Goal: Task Accomplishment & Management: Manage account settings

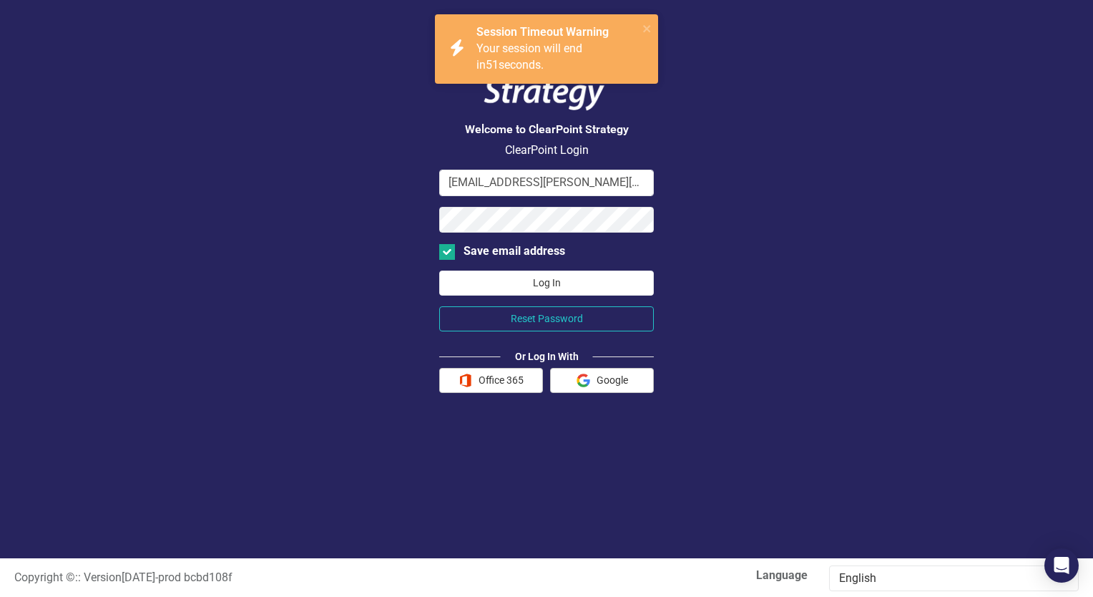
click at [536, 275] on button "Log In" at bounding box center [546, 282] width 215 height 25
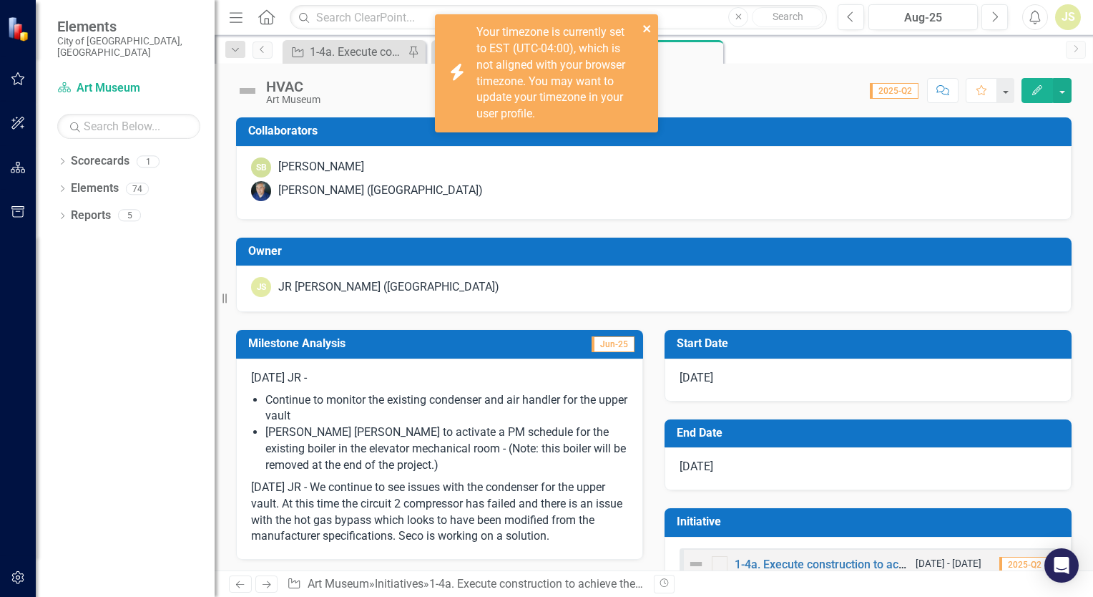
click at [644, 26] on icon "close" at bounding box center [646, 28] width 7 height 7
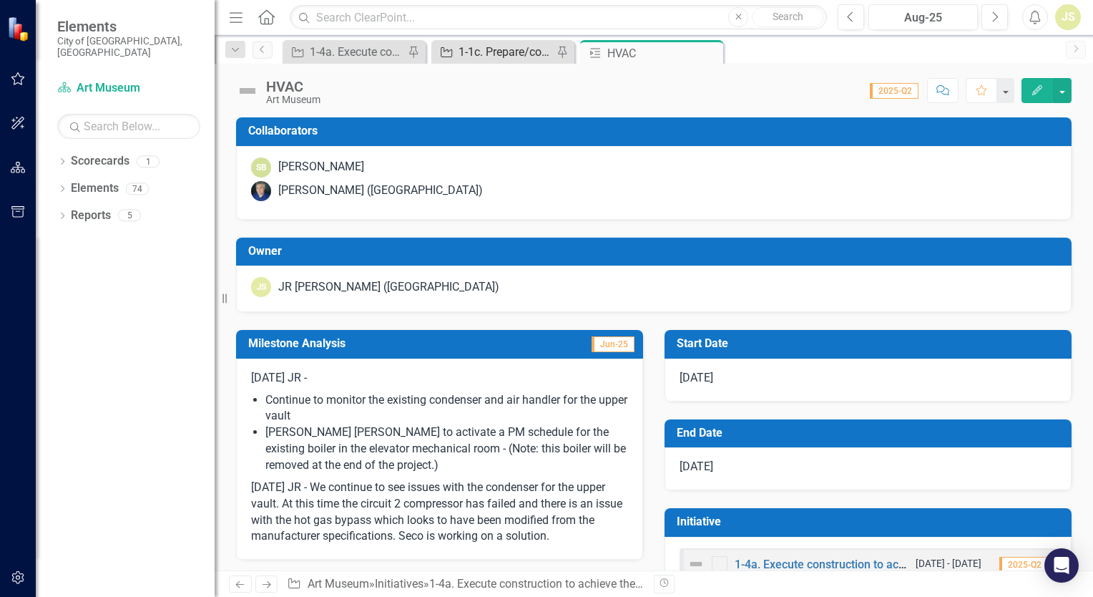
click at [517, 50] on div "1-1c. Prepare/continue improvements to the off-site location for Museum operati…" at bounding box center [505, 52] width 94 height 18
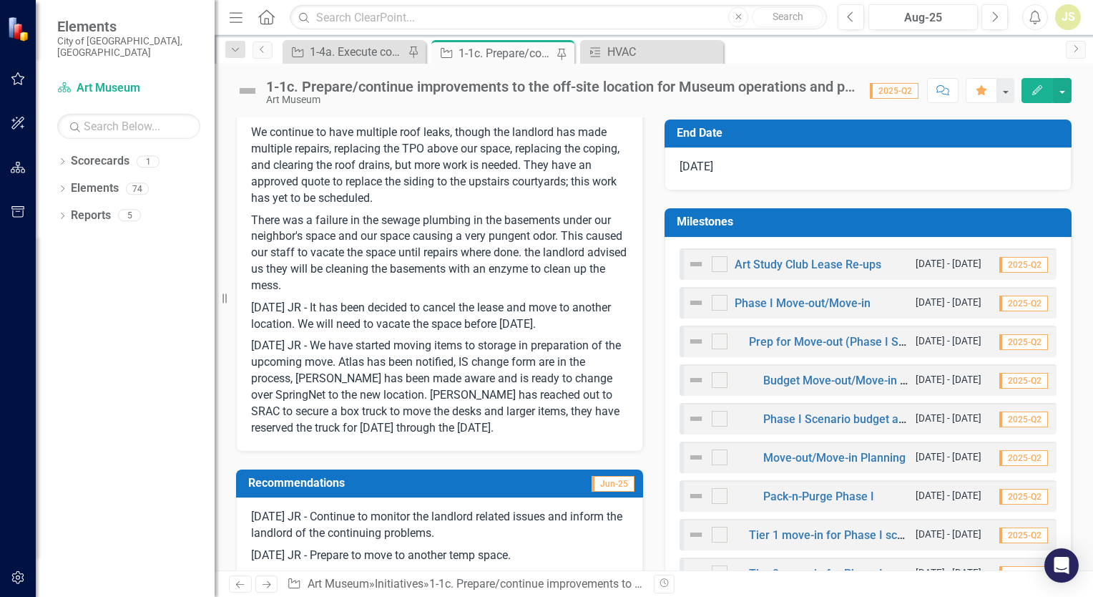
scroll to position [429, 0]
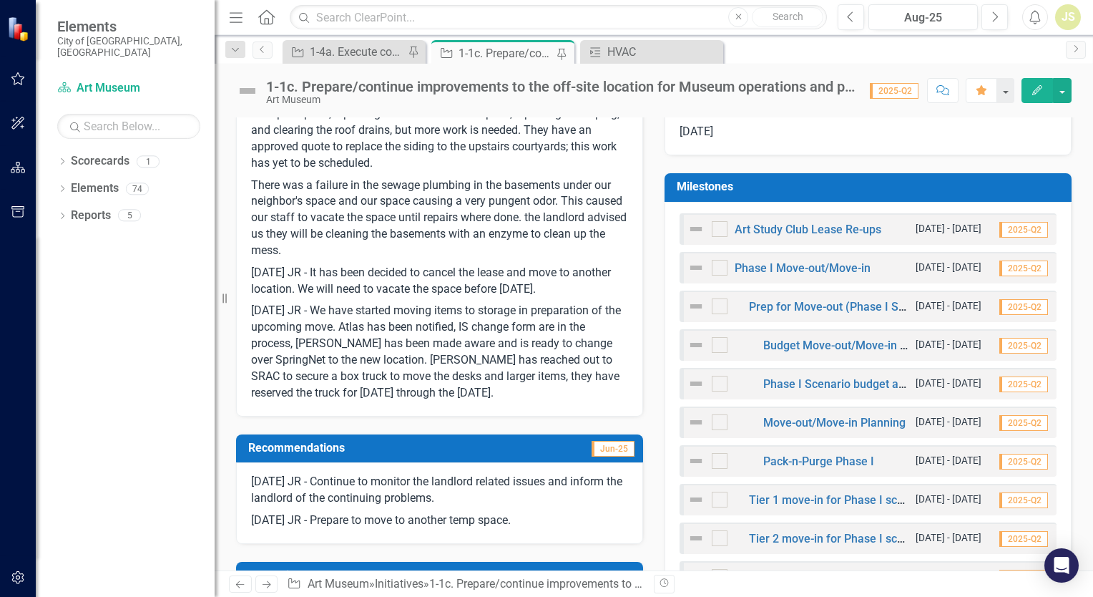
click at [546, 391] on p "[DATE] JR - We have started moving items to storage in preparation of the upcom…" at bounding box center [439, 350] width 377 height 101
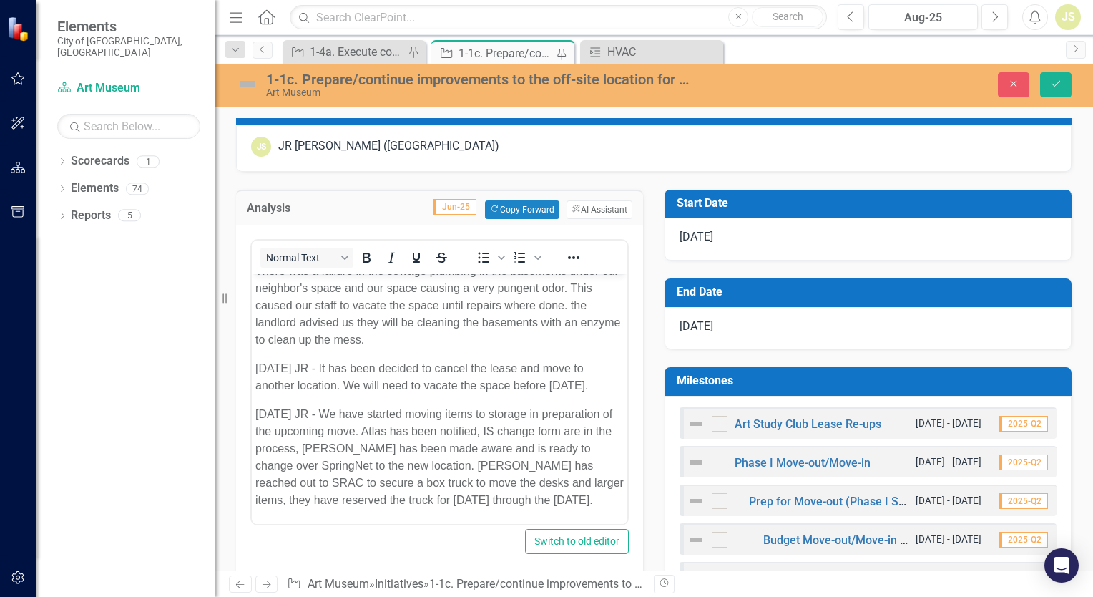
scroll to position [203, 0]
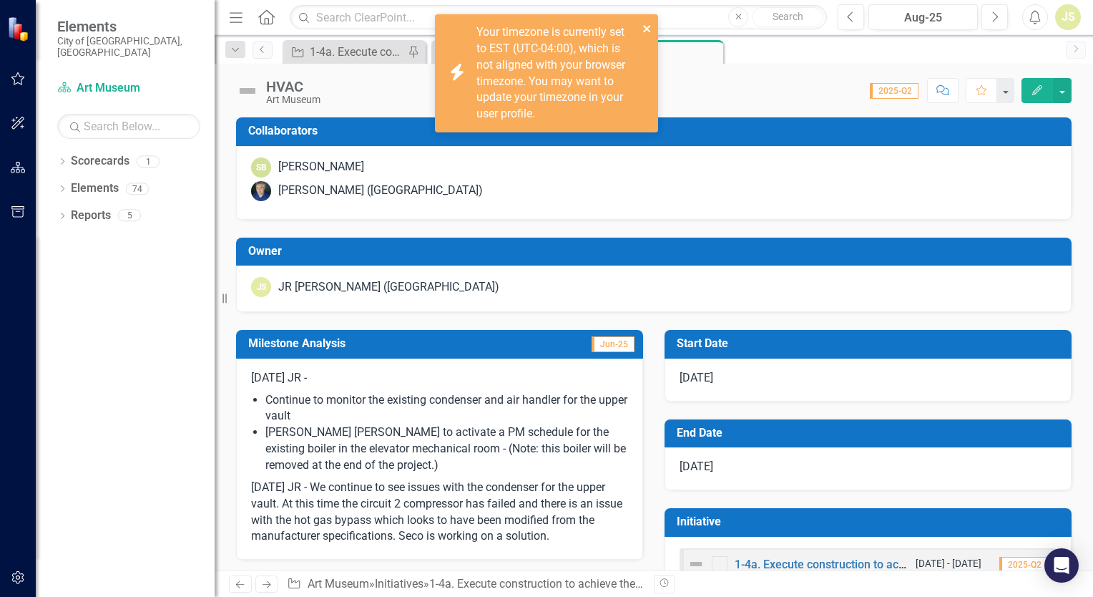
click at [644, 30] on icon "close" at bounding box center [647, 28] width 10 height 11
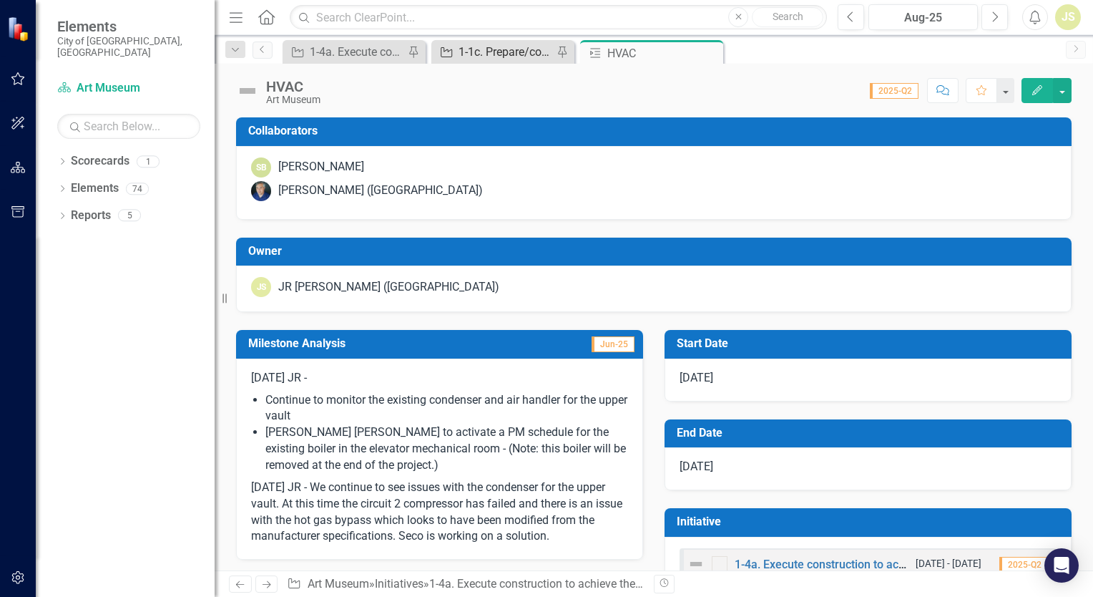
click at [486, 46] on div "1-1c. Prepare/continue improvements to the off-site location for Museum operati…" at bounding box center [505, 52] width 94 height 18
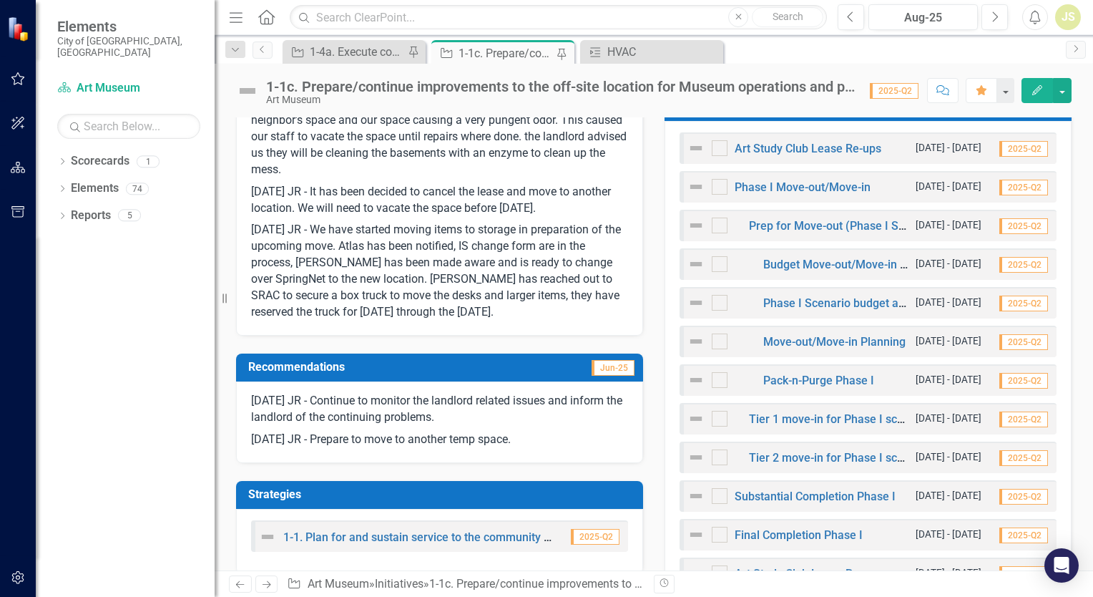
scroll to position [429, 0]
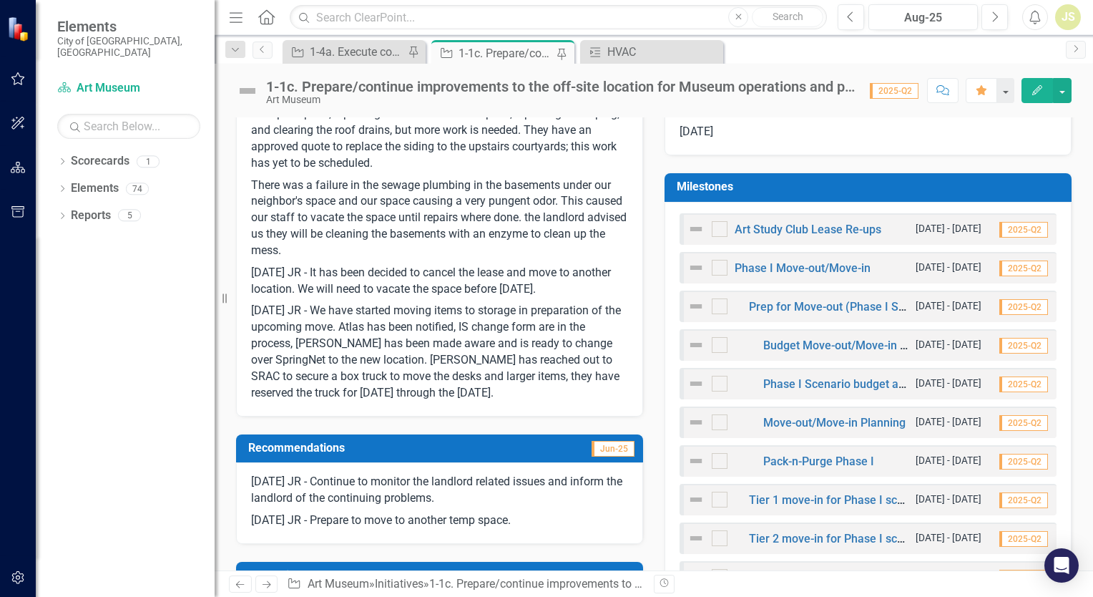
click at [536, 396] on p "[DATE] JR - We have started moving items to storage in preparation of the upcom…" at bounding box center [439, 350] width 377 height 101
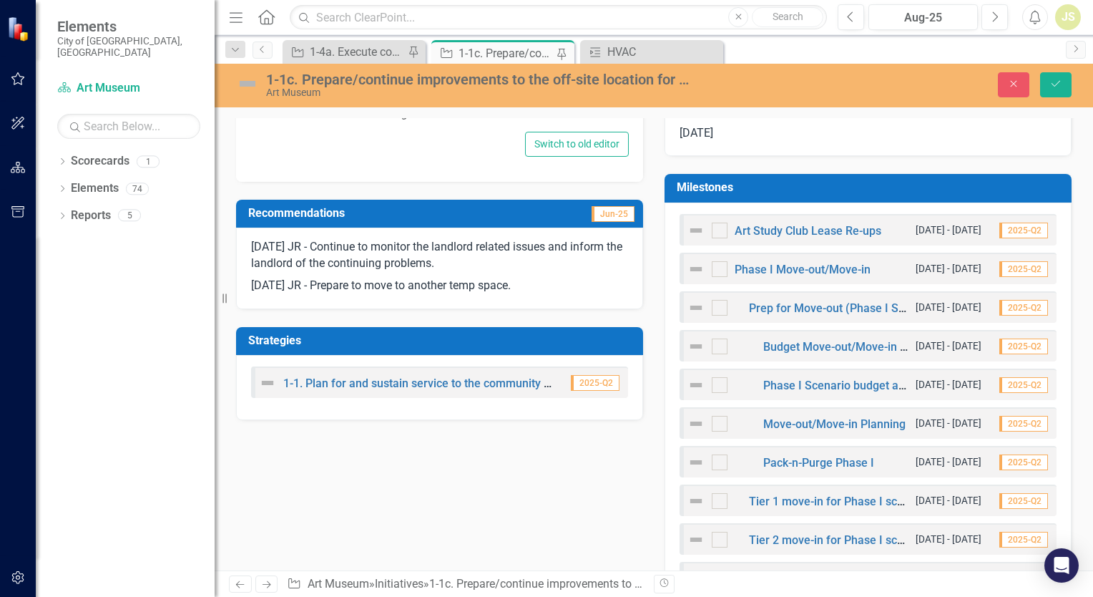
scroll to position [435, 0]
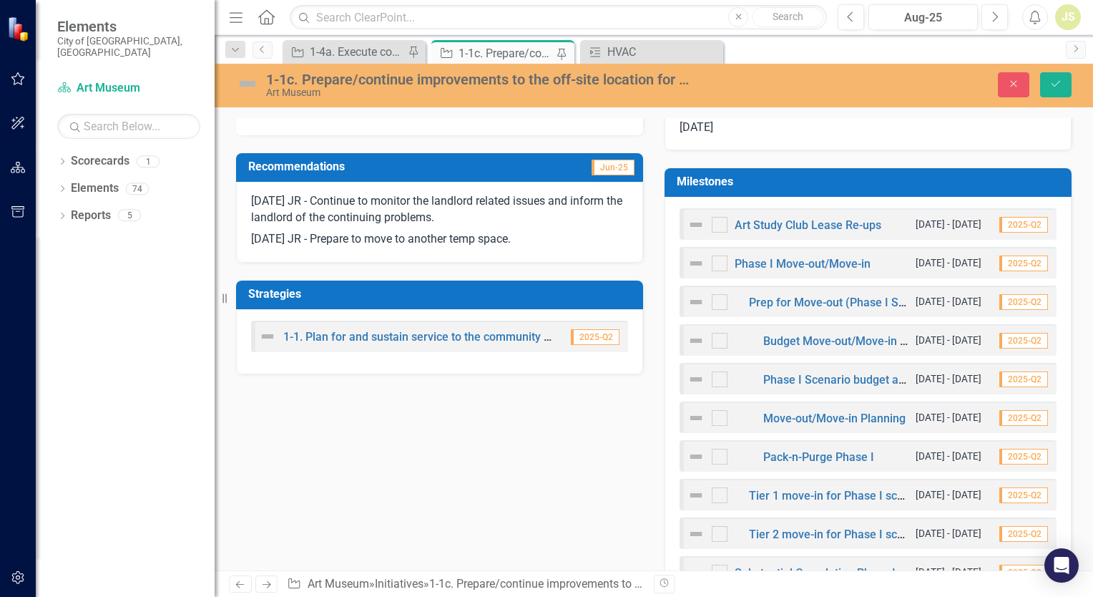
type textarea "<p>8/20/25 JR - We will continue to maintain and improve our temporary facility…"
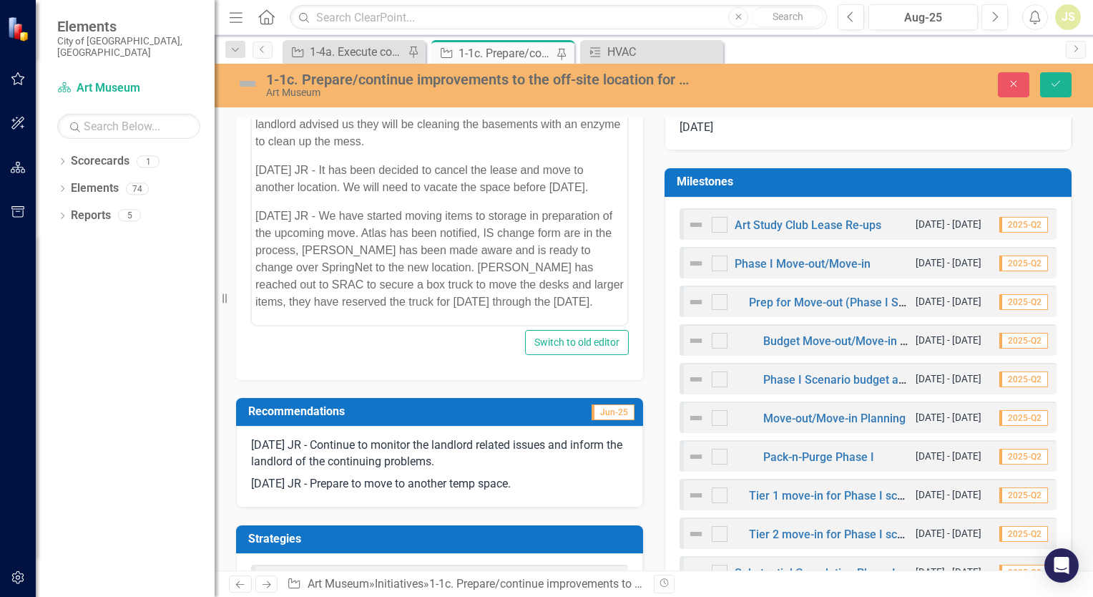
scroll to position [192, 0]
click at [565, 295] on p "[DATE] JR - We have started moving items to storage in preparation of the upcom…" at bounding box center [439, 257] width 368 height 103
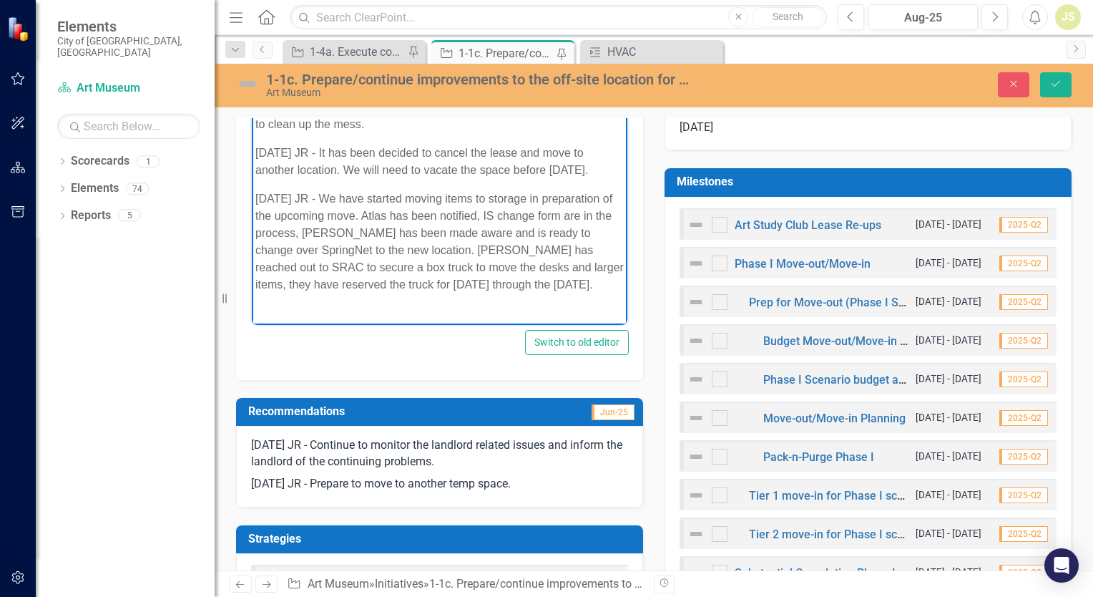
scroll to position [205, 0]
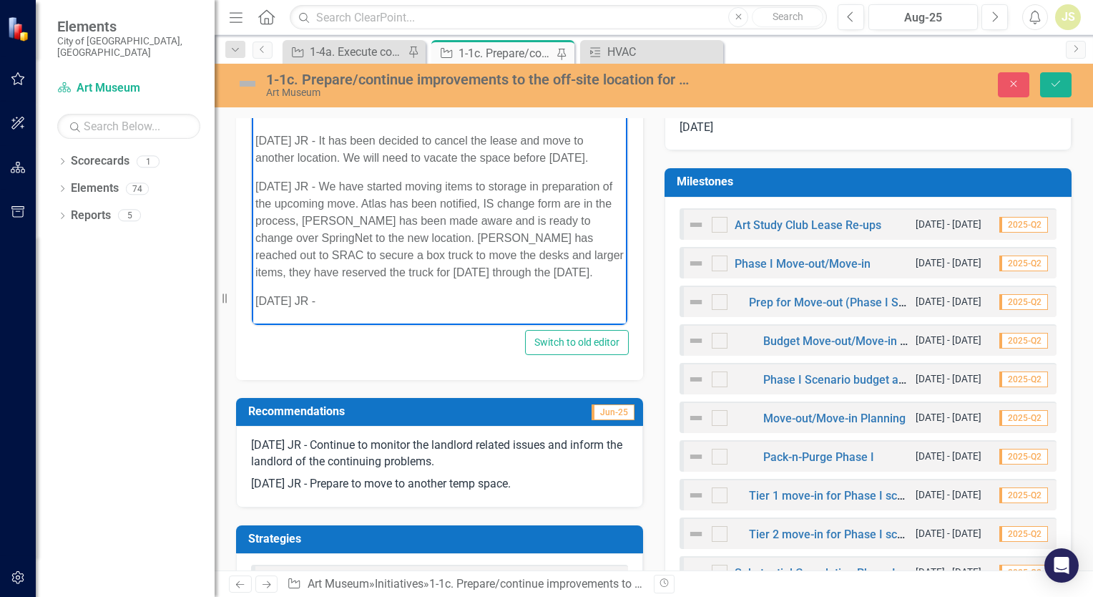
click at [446, 309] on p "9/26/25 JR -" at bounding box center [439, 300] width 368 height 17
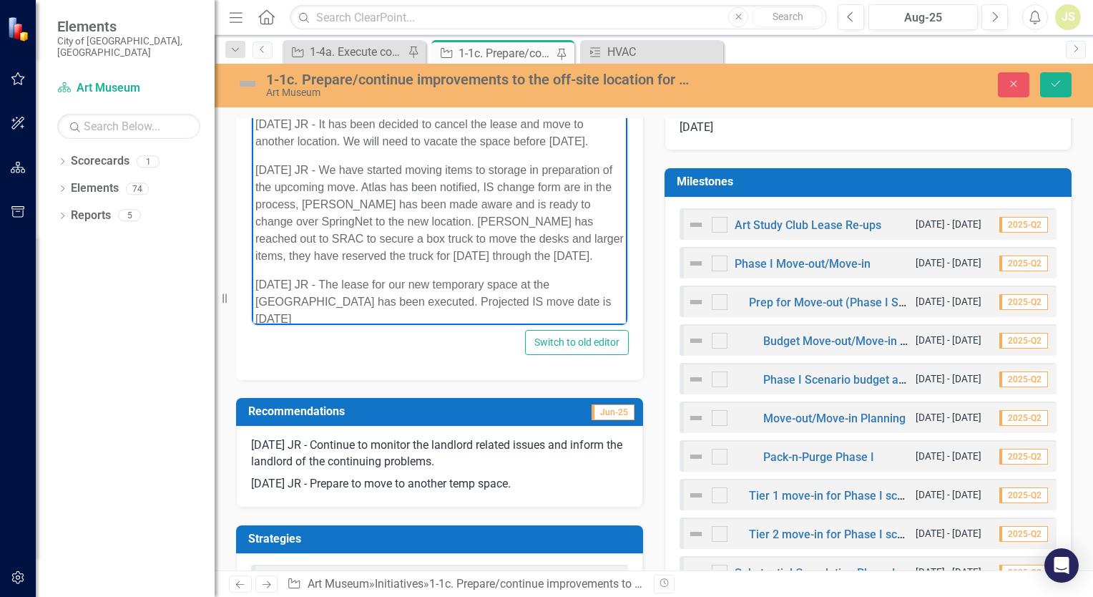
scroll to position [251, 0]
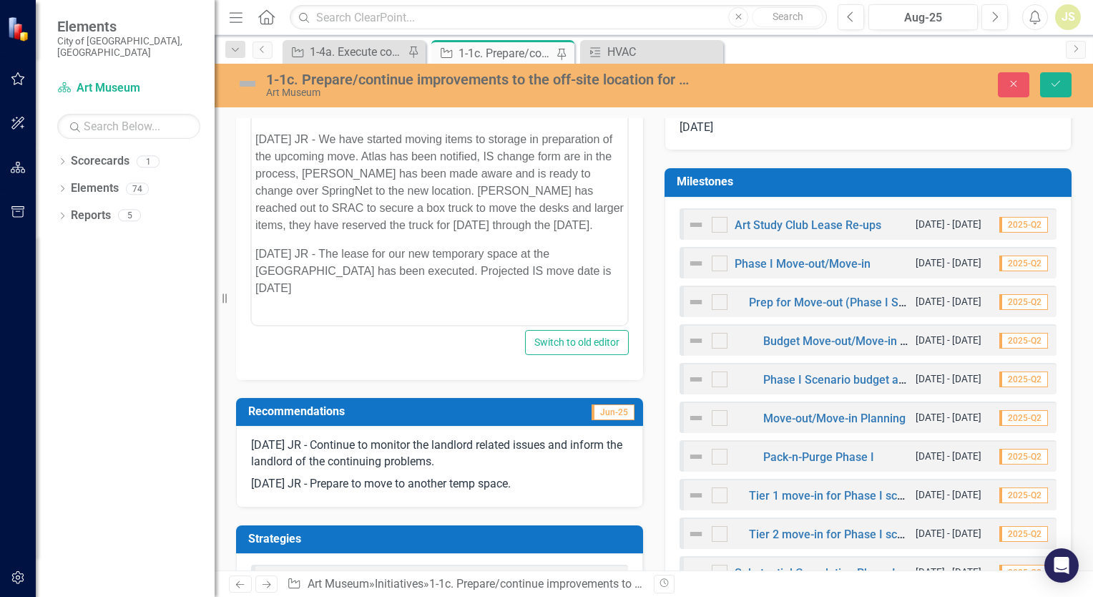
click at [358, 308] on p "Rich Text Area. Press ALT-0 for help." at bounding box center [439, 316] width 368 height 17
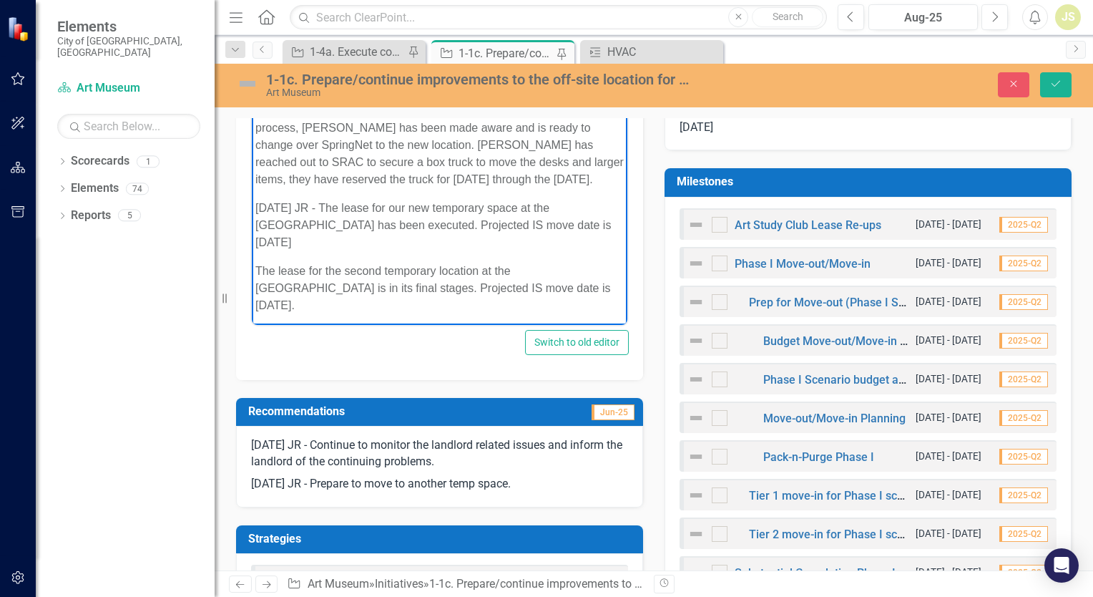
scroll to position [300, 0]
click at [1065, 87] on button "Save" at bounding box center [1055, 84] width 31 height 25
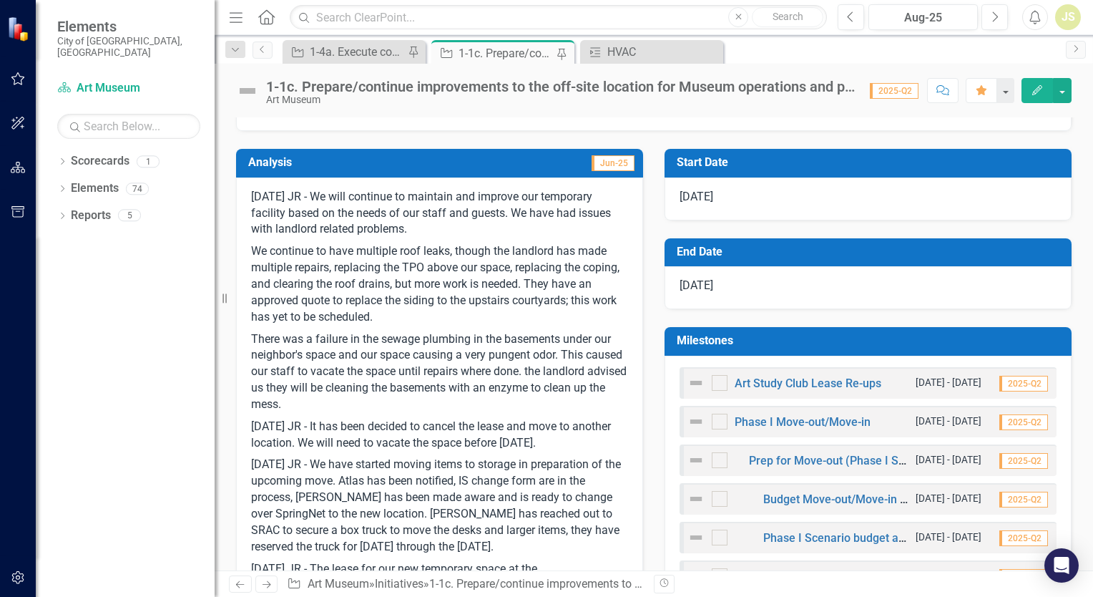
scroll to position [276, 0]
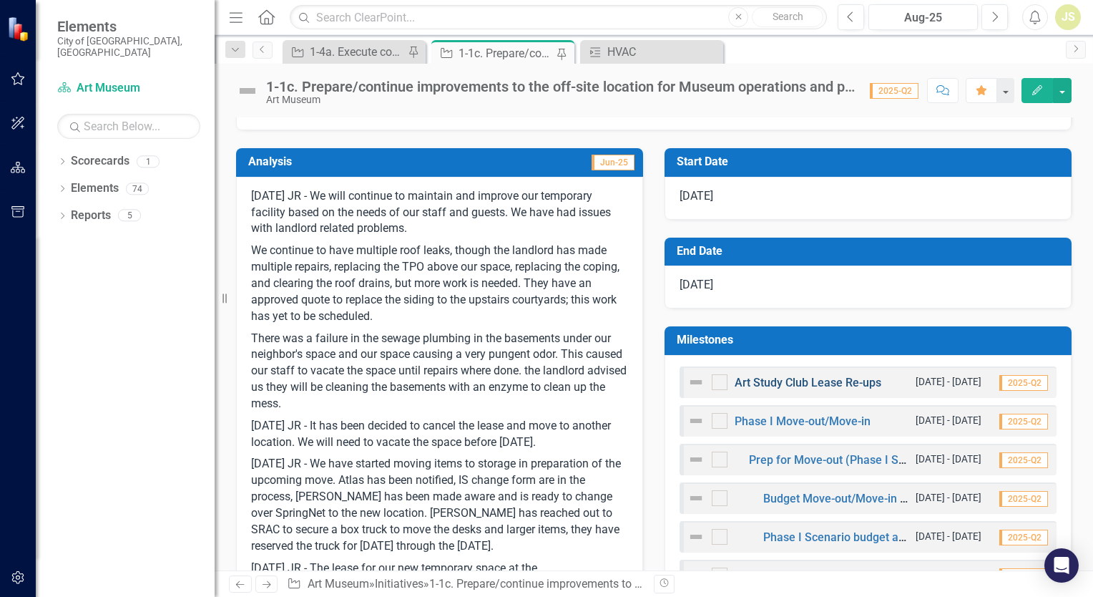
click at [781, 381] on link "Art Study Club Lease Re-ups" at bounding box center [808, 383] width 147 height 14
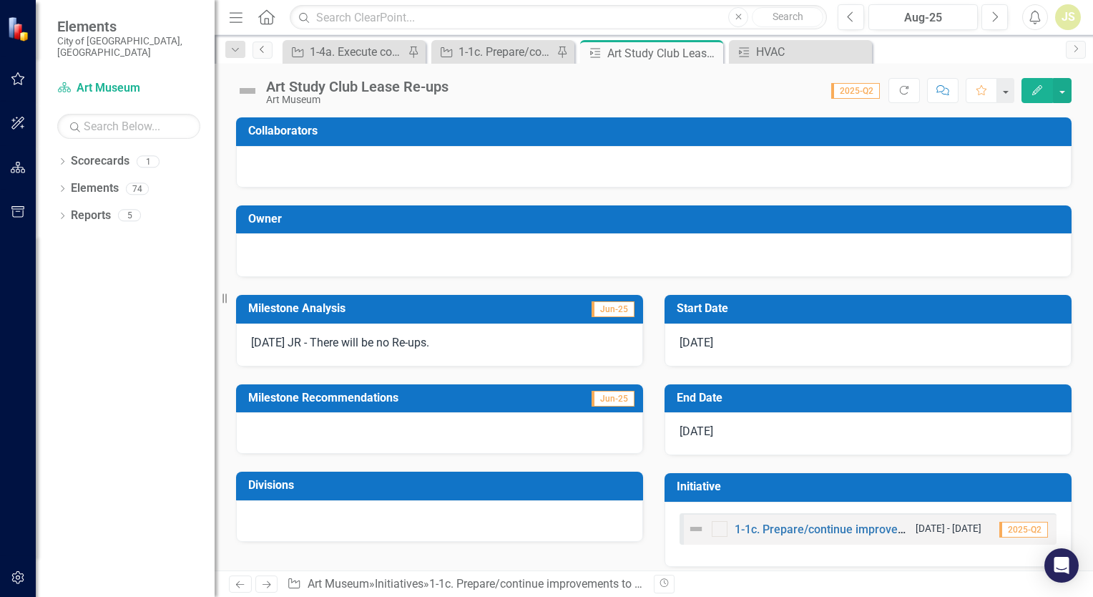
click at [263, 50] on icon "Previous" at bounding box center [262, 49] width 11 height 9
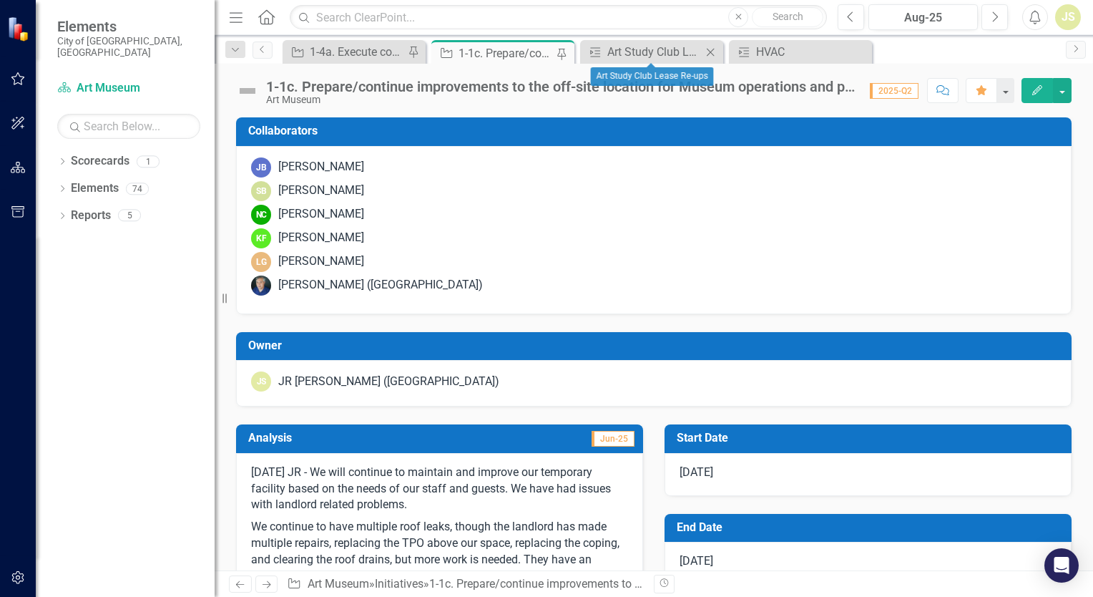
click at [709, 49] on icon "Close" at bounding box center [710, 51] width 14 height 11
click at [707, 50] on icon "Close" at bounding box center [710, 51] width 14 height 11
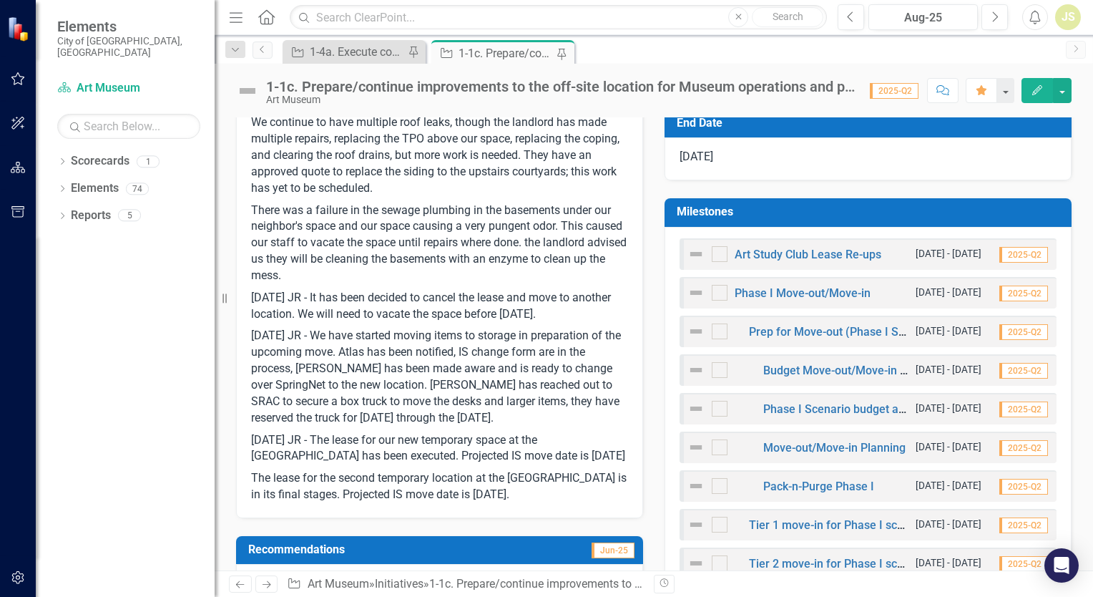
scroll to position [429, 0]
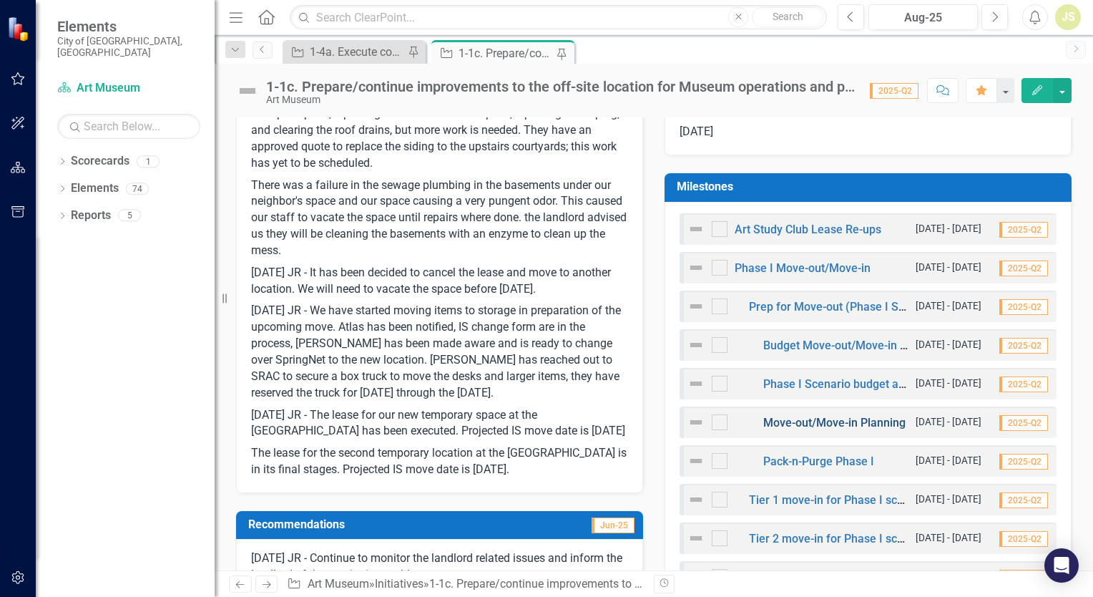
click at [811, 419] on link "Move-out/Move-in Planning" at bounding box center [834, 423] width 142 height 14
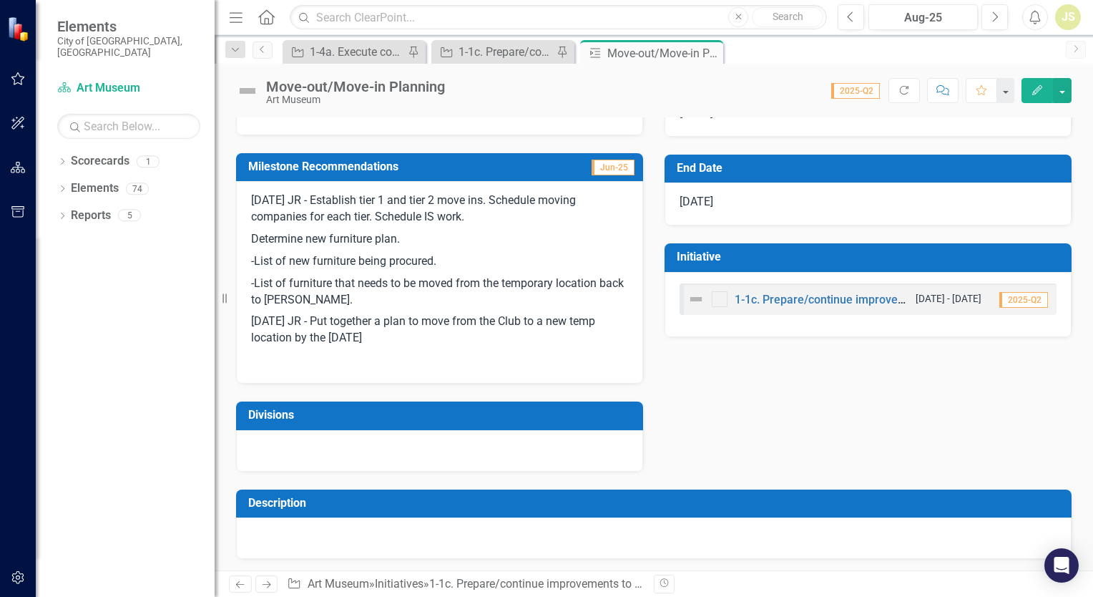
scroll to position [231, 0]
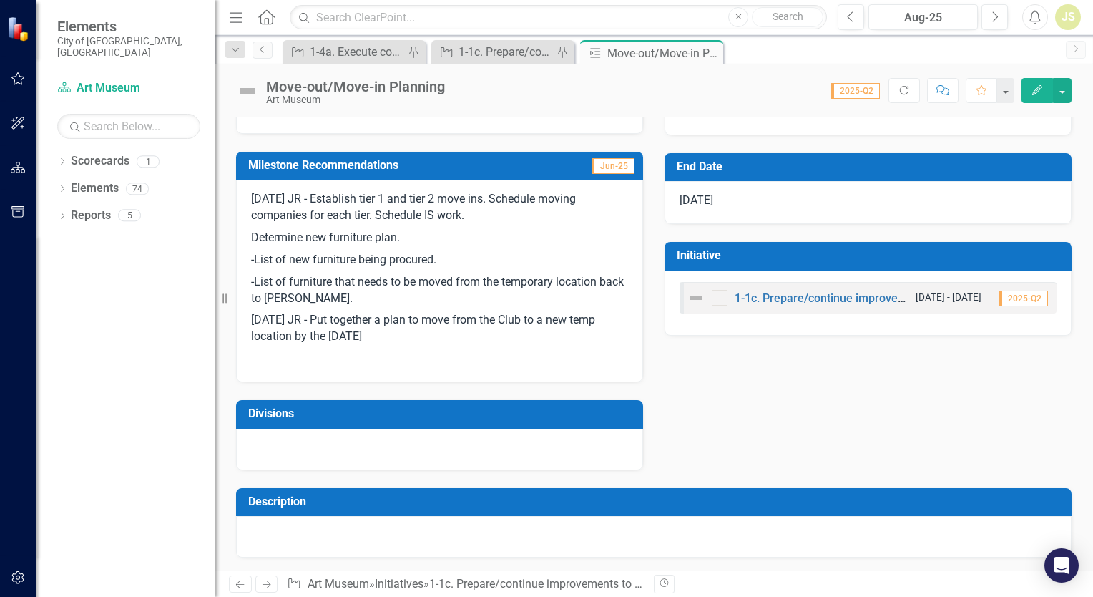
drag, startPoint x: 740, startPoint y: 529, endPoint x: 697, endPoint y: 526, distance: 43.0
click at [697, 526] on div at bounding box center [653, 536] width 835 height 41
click at [848, 527] on div at bounding box center [653, 536] width 835 height 41
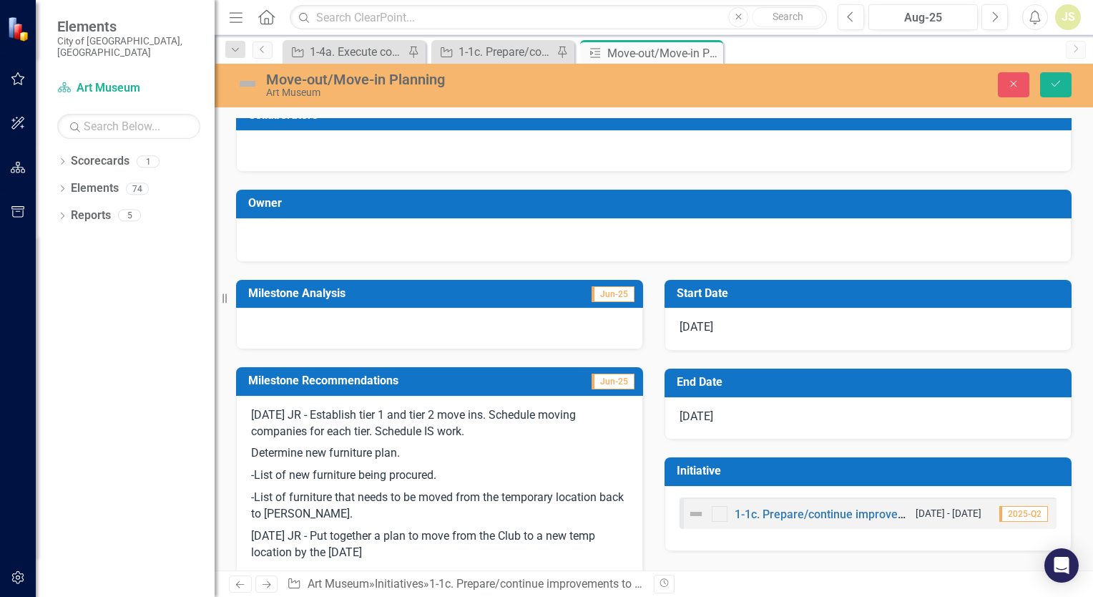
scroll to position [0, 0]
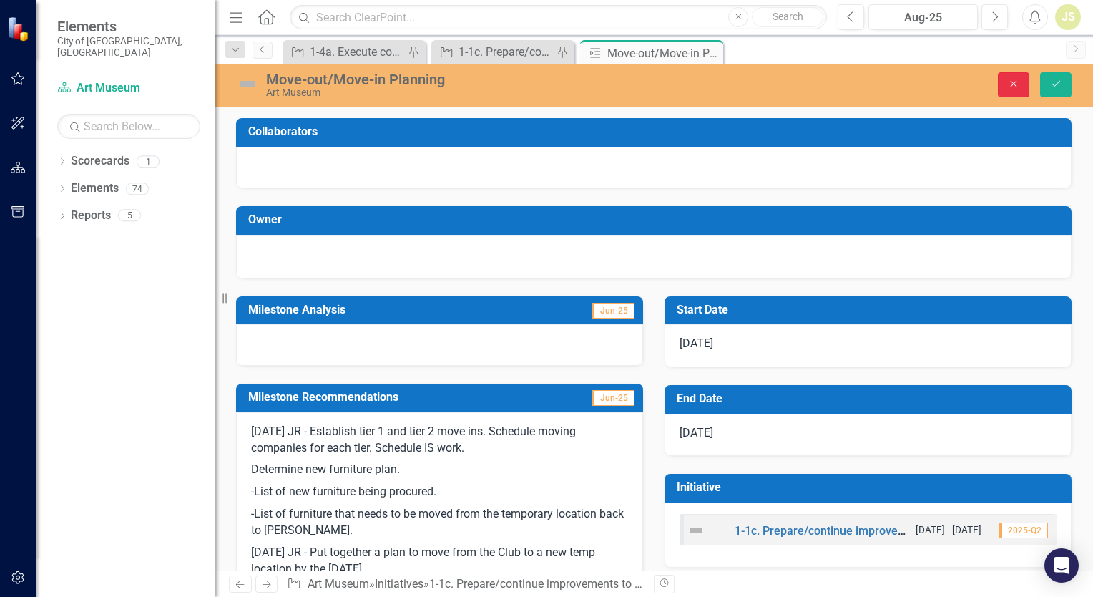
click at [1010, 79] on icon "Close" at bounding box center [1013, 84] width 13 height 10
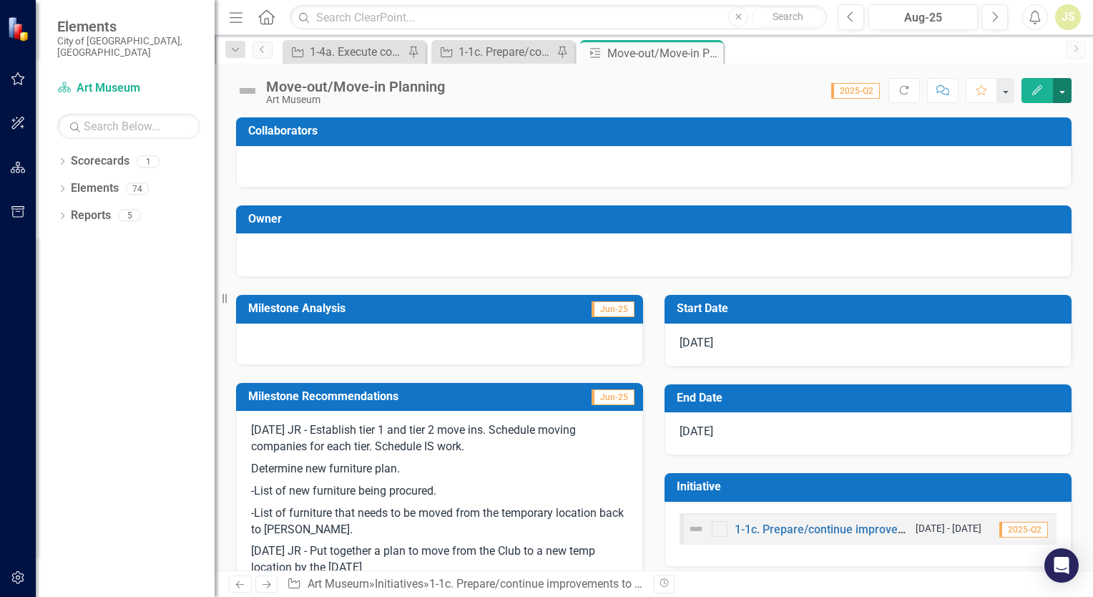
click at [1066, 92] on button "button" at bounding box center [1062, 90] width 19 height 25
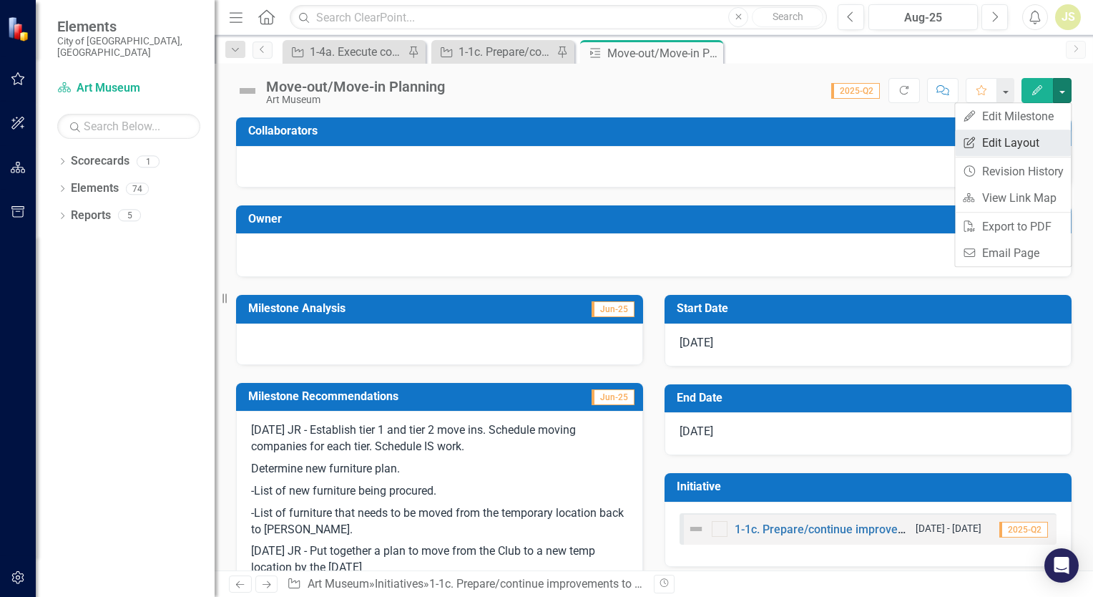
click at [1025, 140] on link "Edit Report Edit Layout" at bounding box center [1013, 142] width 116 height 26
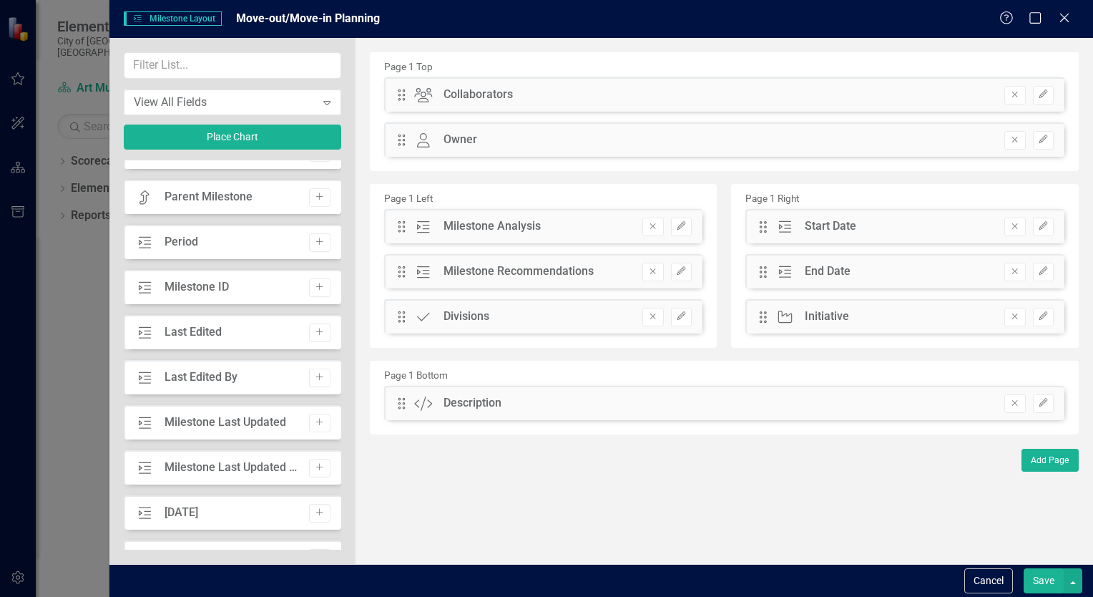
scroll to position [429, 0]
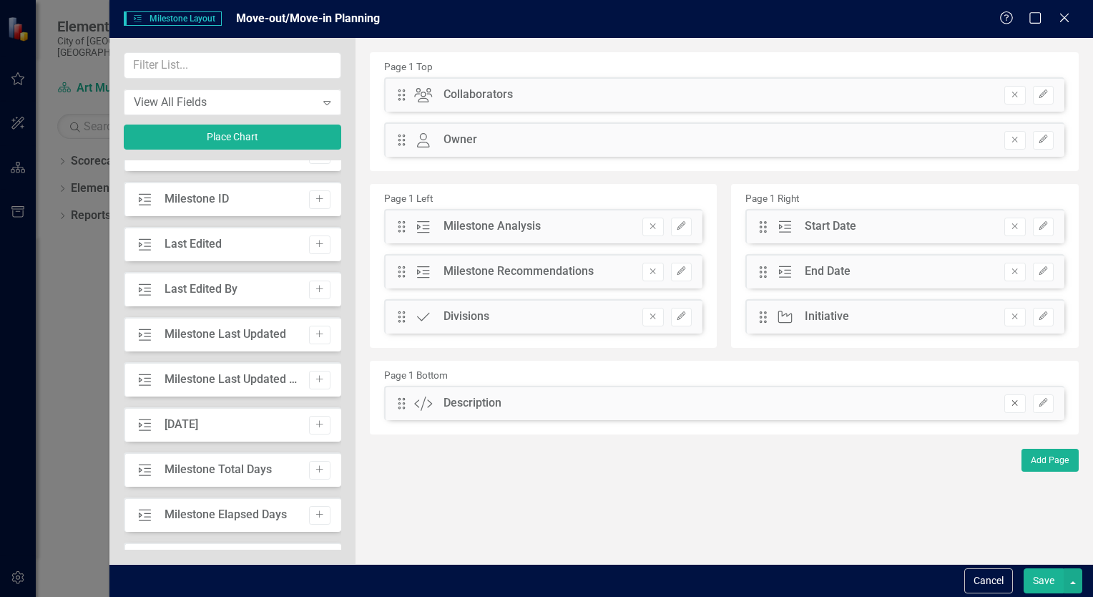
click at [1009, 405] on button "Remove" at bounding box center [1014, 403] width 21 height 19
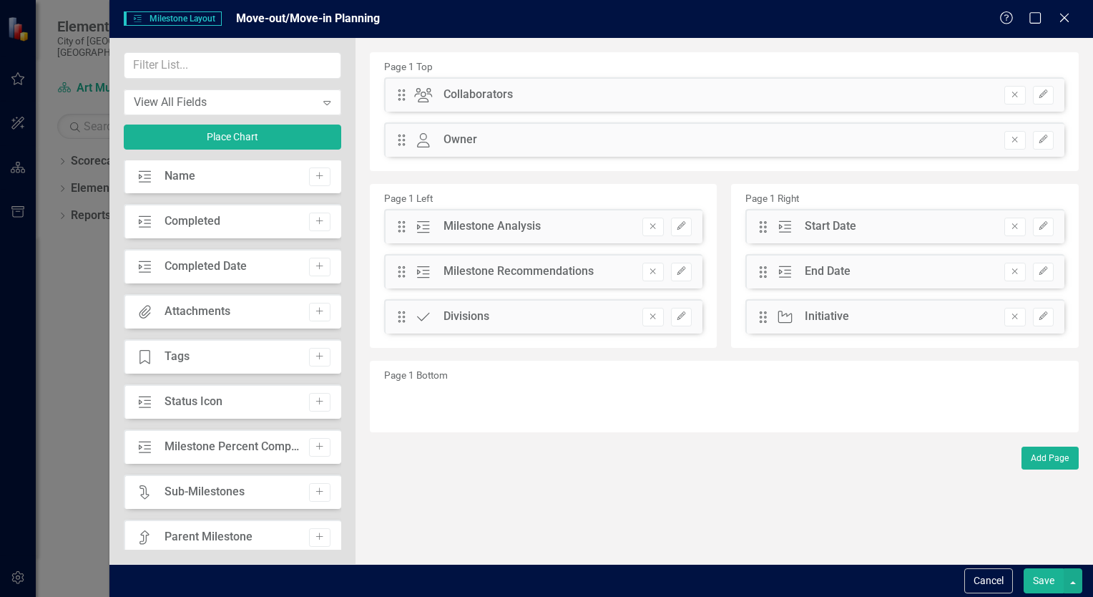
scroll to position [0, 0]
drag, startPoint x: 207, startPoint y: 359, endPoint x: 523, endPoint y: 414, distance: 320.9
click at [523, 414] on div "View All Fields Expand Place Chart Custom Description Add Milestone Name Add Mi…" at bounding box center [601, 301] width 984 height 526
click at [320, 358] on button "Add" at bounding box center [319, 358] width 21 height 19
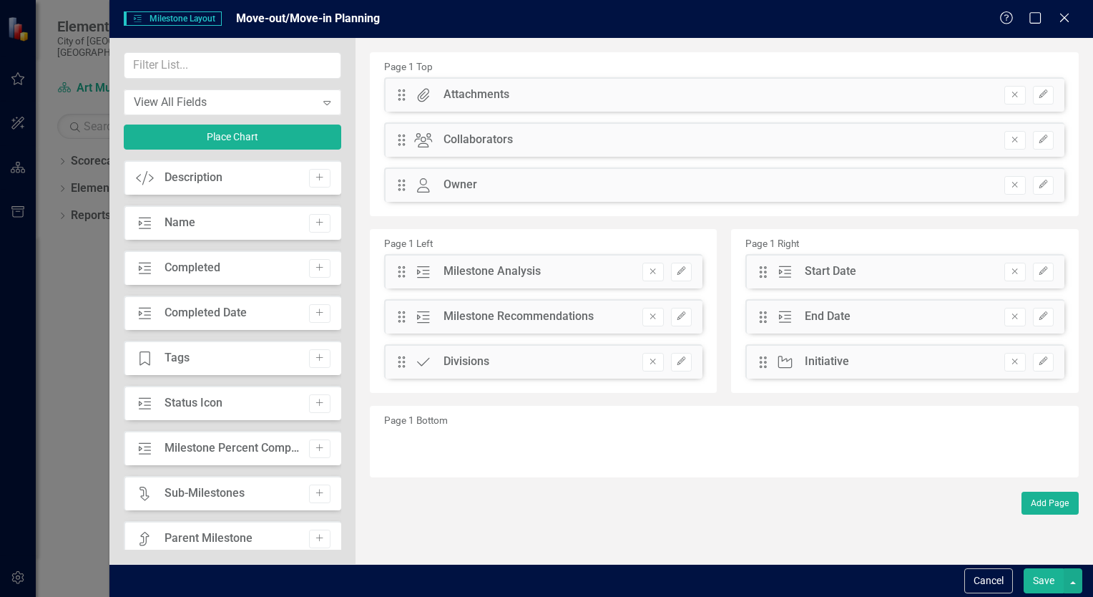
drag, startPoint x: 569, startPoint y: 98, endPoint x: 559, endPoint y: 421, distance: 323.5
click at [559, 421] on div "Page 1 Top Drag Attachments Attachments Remove Edit Drag Collaborators Collabor…" at bounding box center [724, 264] width 709 height 425
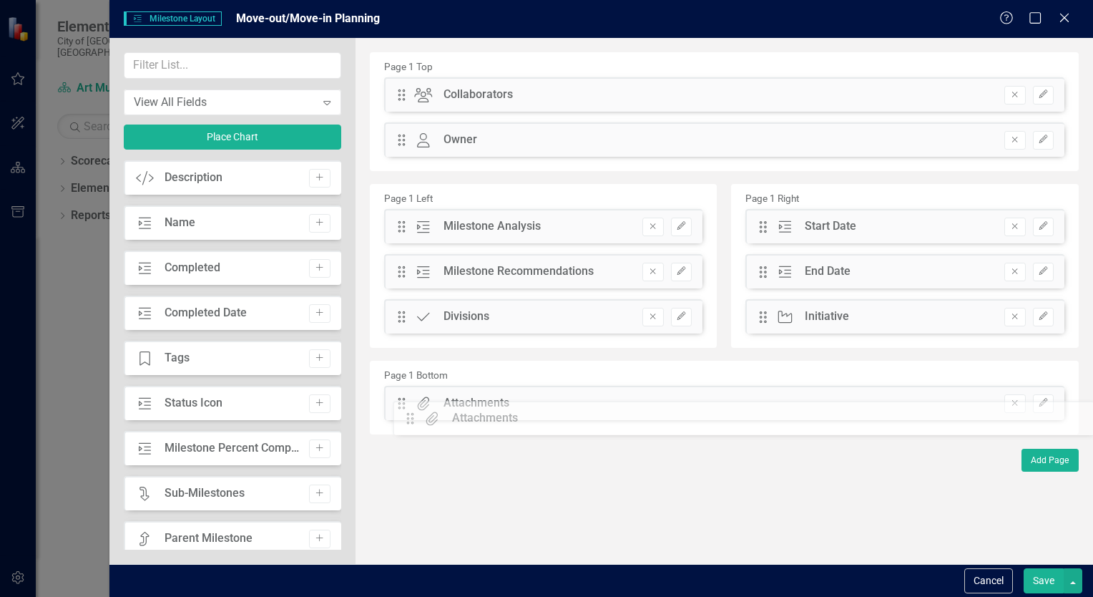
drag, startPoint x: 398, startPoint y: 96, endPoint x: 417, endPoint y: 409, distance: 313.9
click at [1046, 574] on button "Save" at bounding box center [1044, 580] width 40 height 25
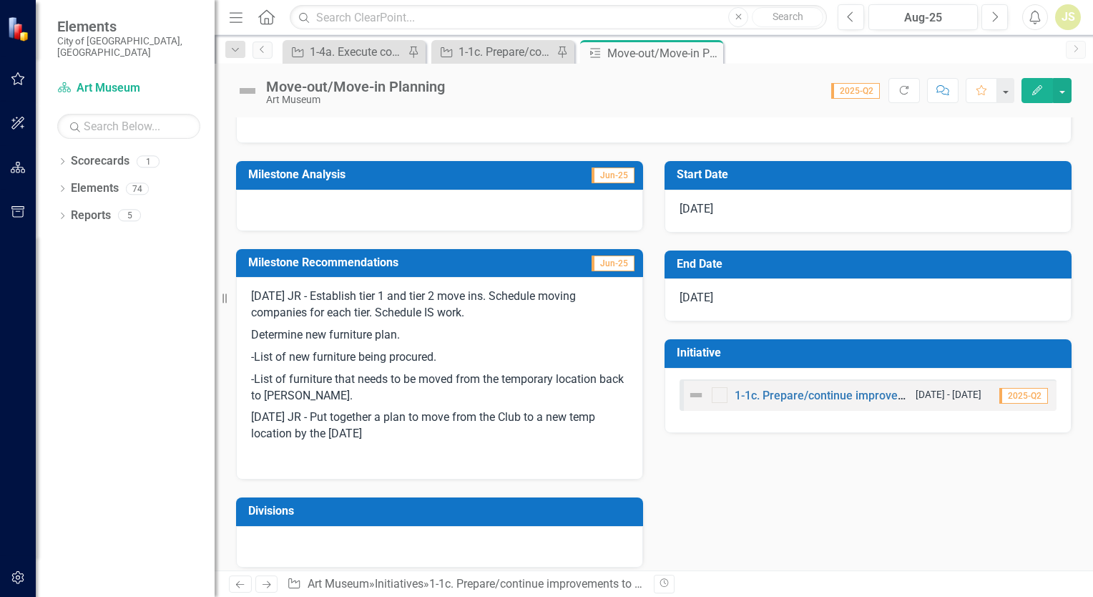
scroll to position [231, 0]
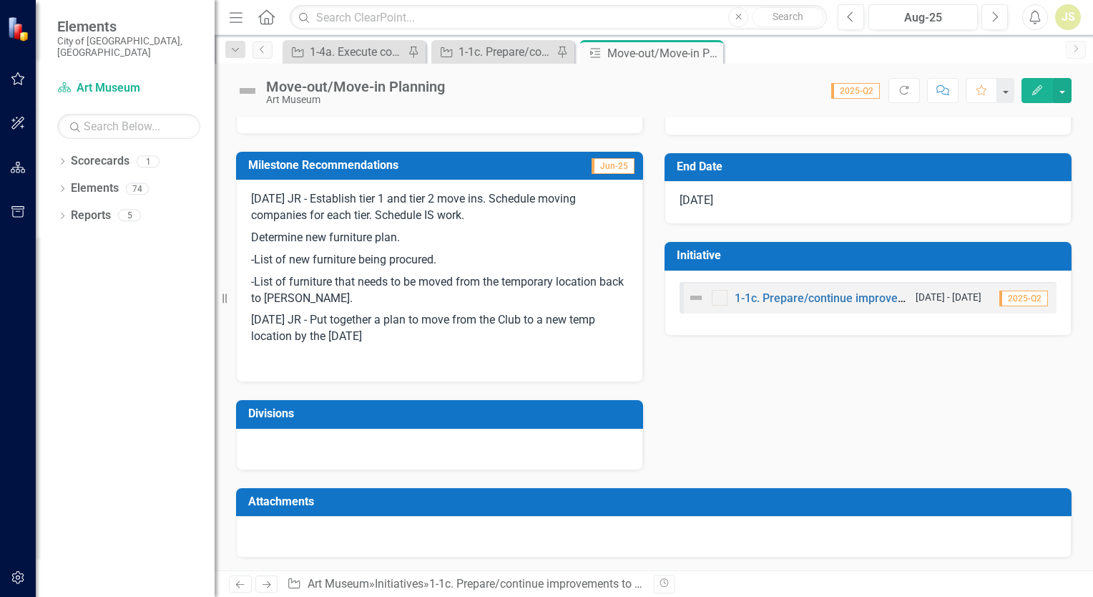
click at [335, 539] on div at bounding box center [653, 536] width 835 height 41
click at [566, 531] on div at bounding box center [653, 536] width 835 height 41
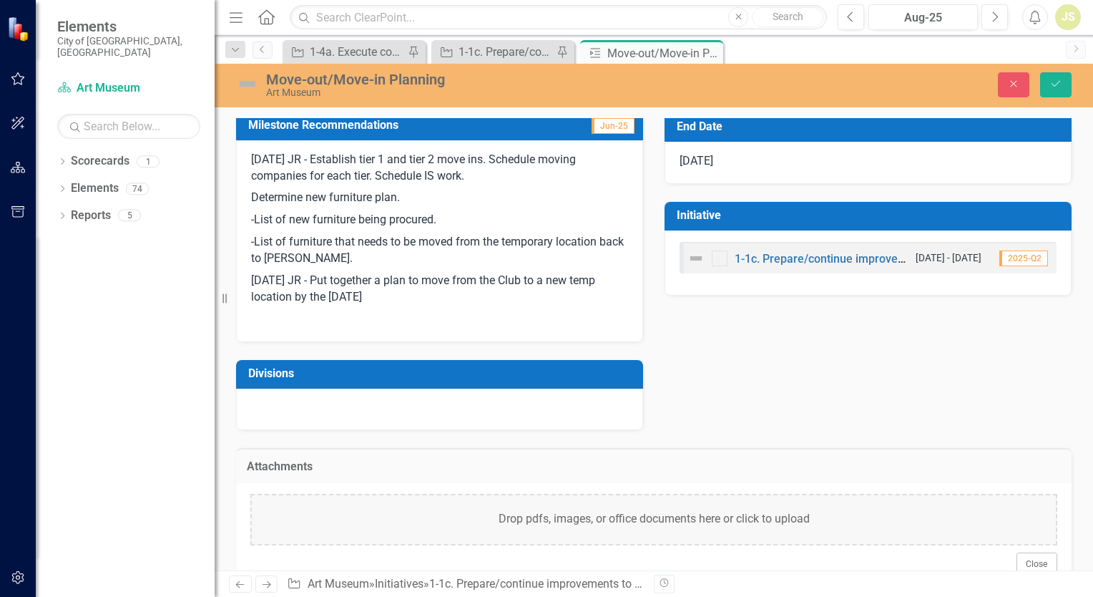
scroll to position [303, 0]
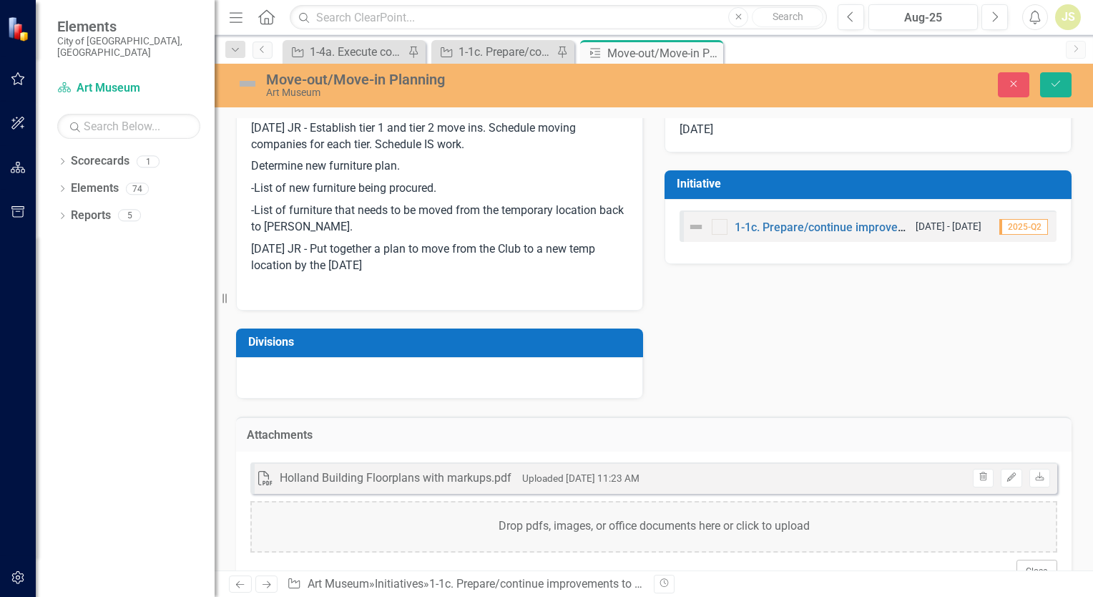
click at [433, 265] on p "8/26/25 JR - Put together a plan to move from the Club to a new temp location b…" at bounding box center [439, 257] width 377 height 39
click at [436, 277] on p at bounding box center [439, 286] width 377 height 19
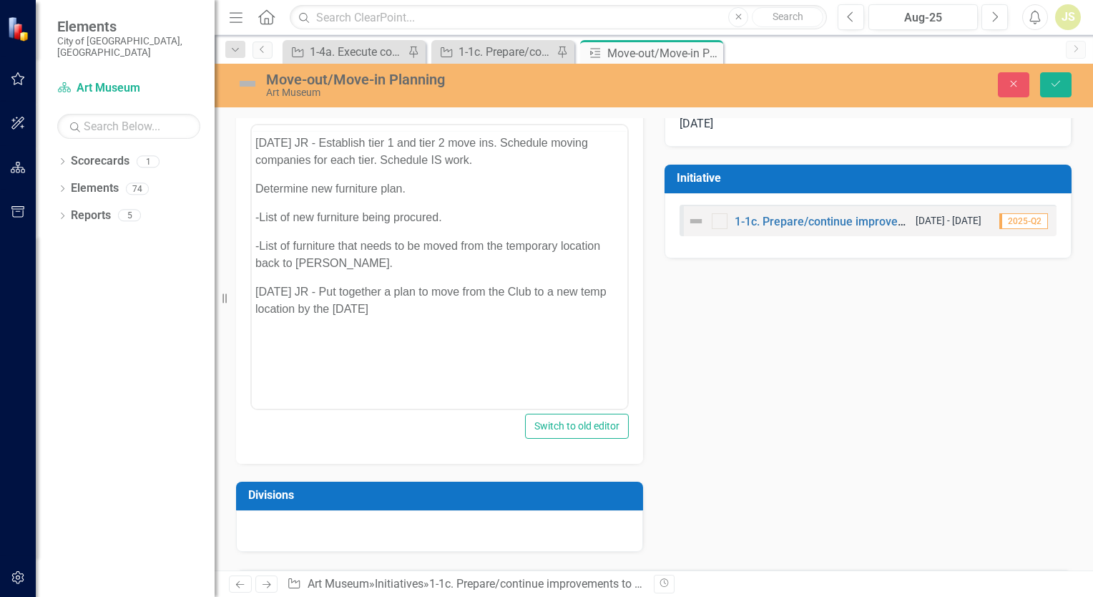
scroll to position [0, 0]
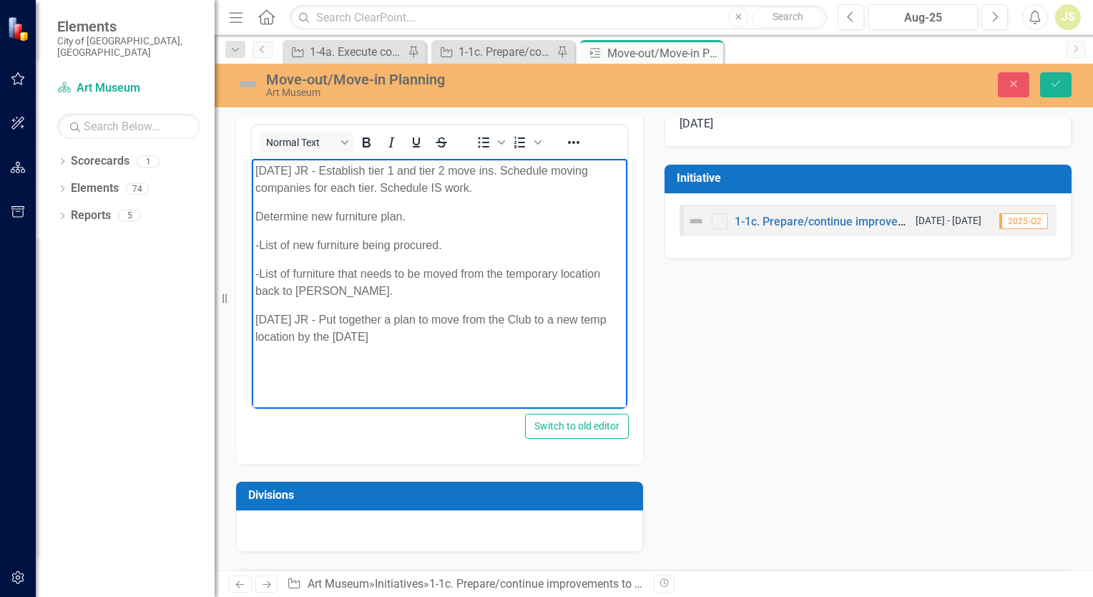
click at [440, 370] on p "Rich Text Area. Press ALT-0 for help." at bounding box center [439, 365] width 368 height 17
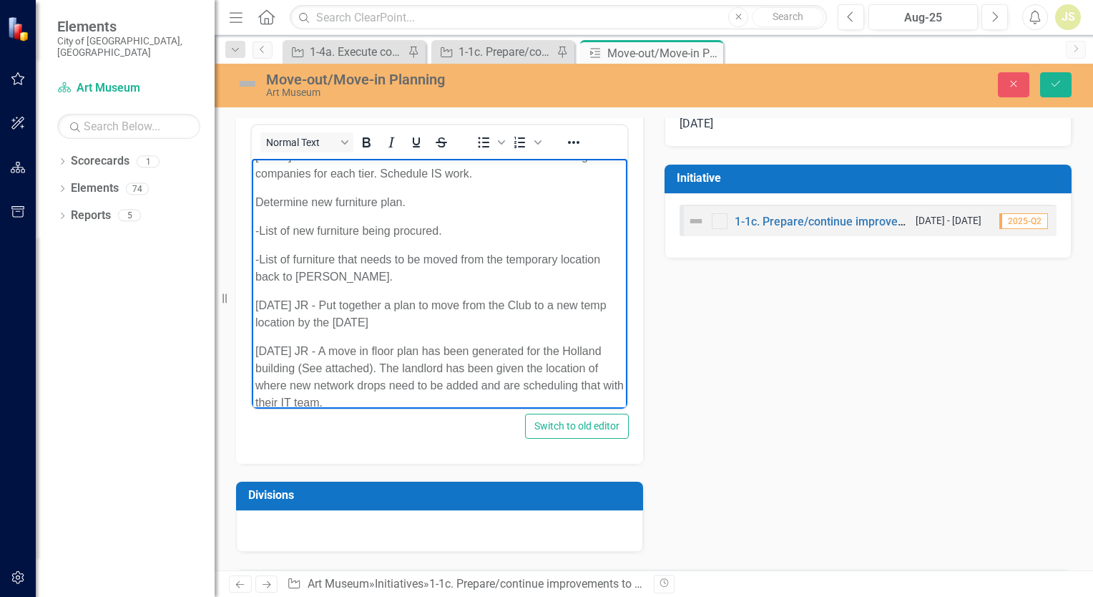
scroll to position [45, 0]
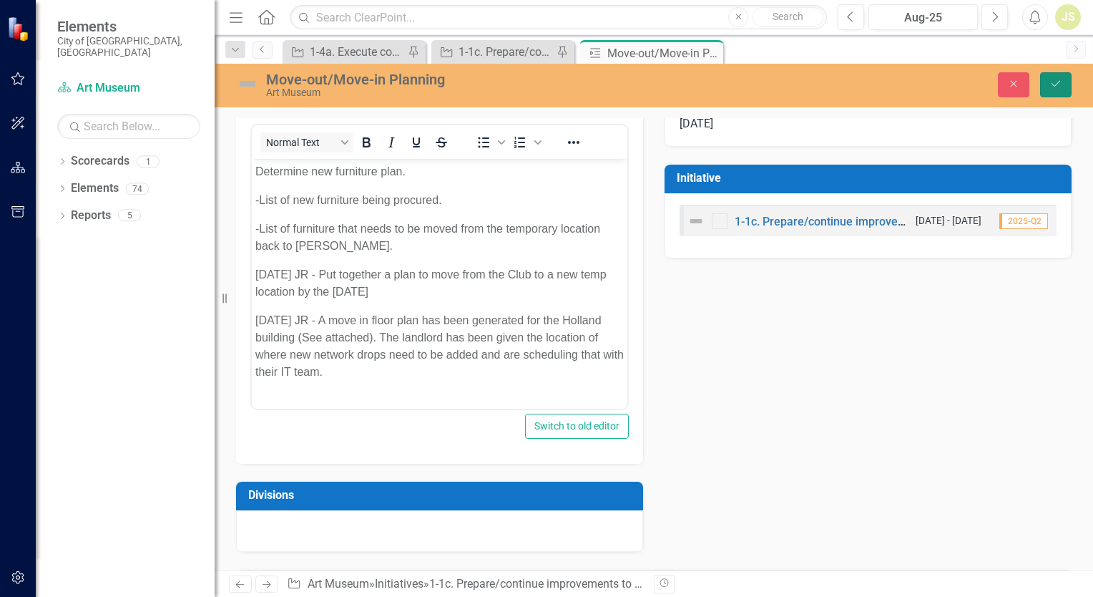
click at [1056, 87] on icon "Save" at bounding box center [1055, 84] width 13 height 10
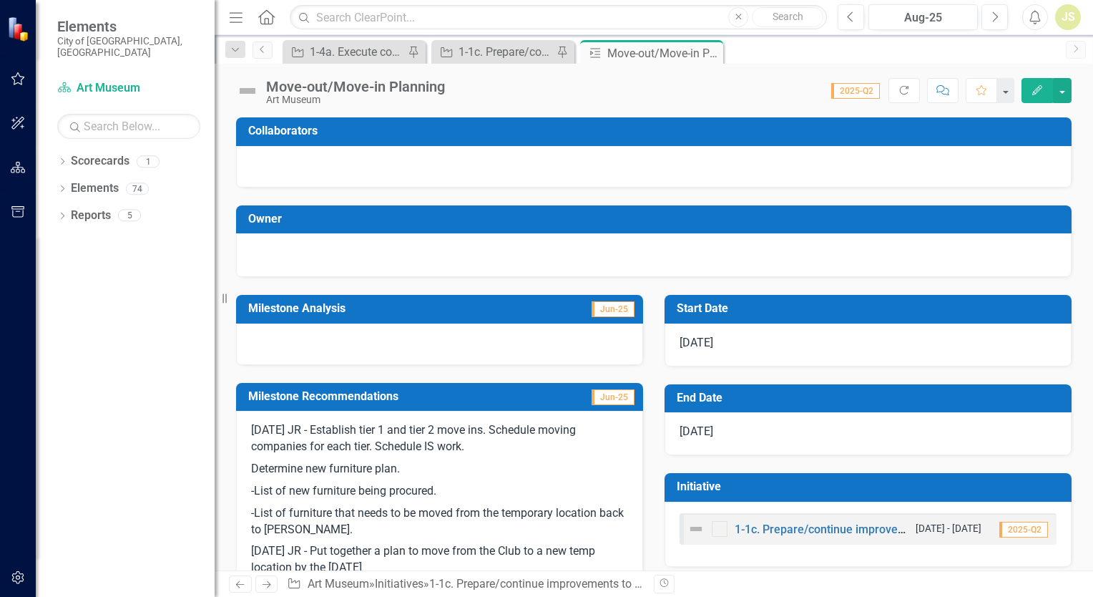
scroll to position [0, 0]
click at [266, 47] on icon "Previous" at bounding box center [262, 49] width 11 height 9
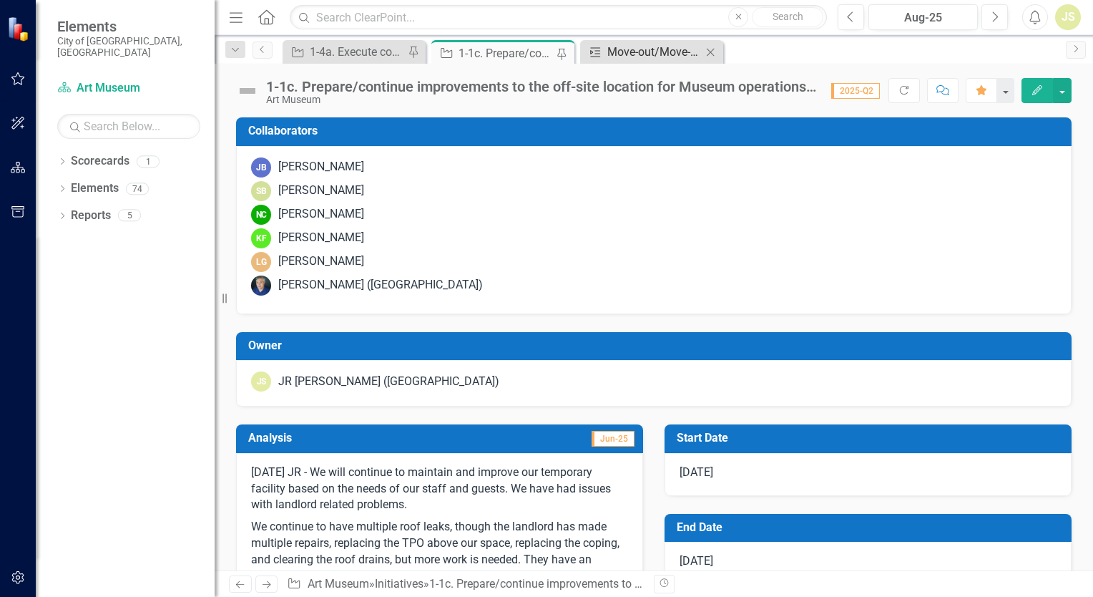
click at [647, 49] on div "Move-out/Move-in Planning" at bounding box center [654, 52] width 94 height 18
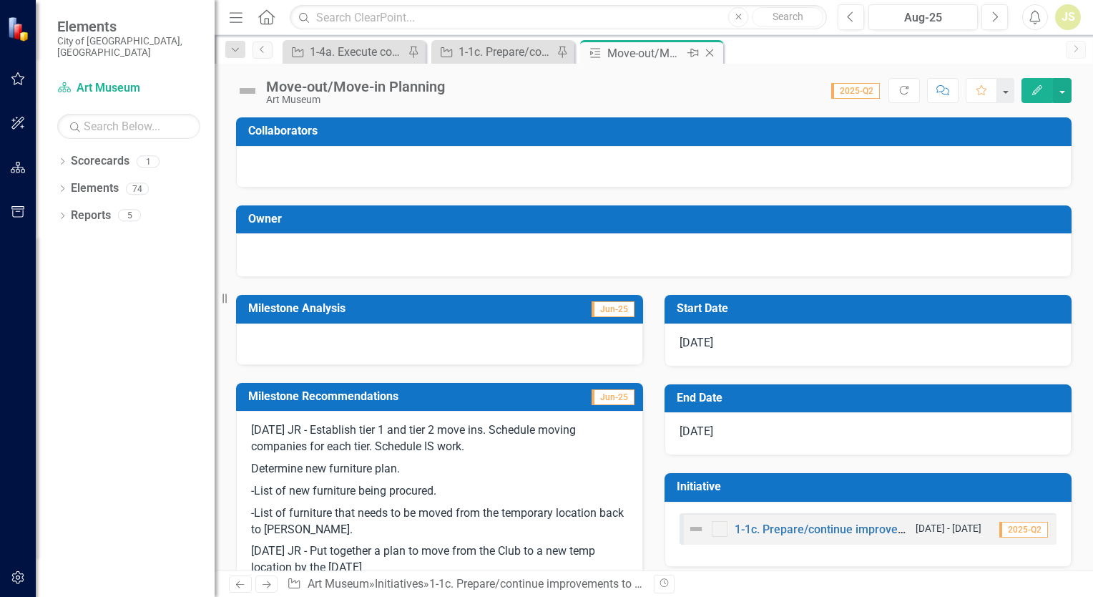
click at [710, 50] on icon "Close" at bounding box center [709, 52] width 14 height 11
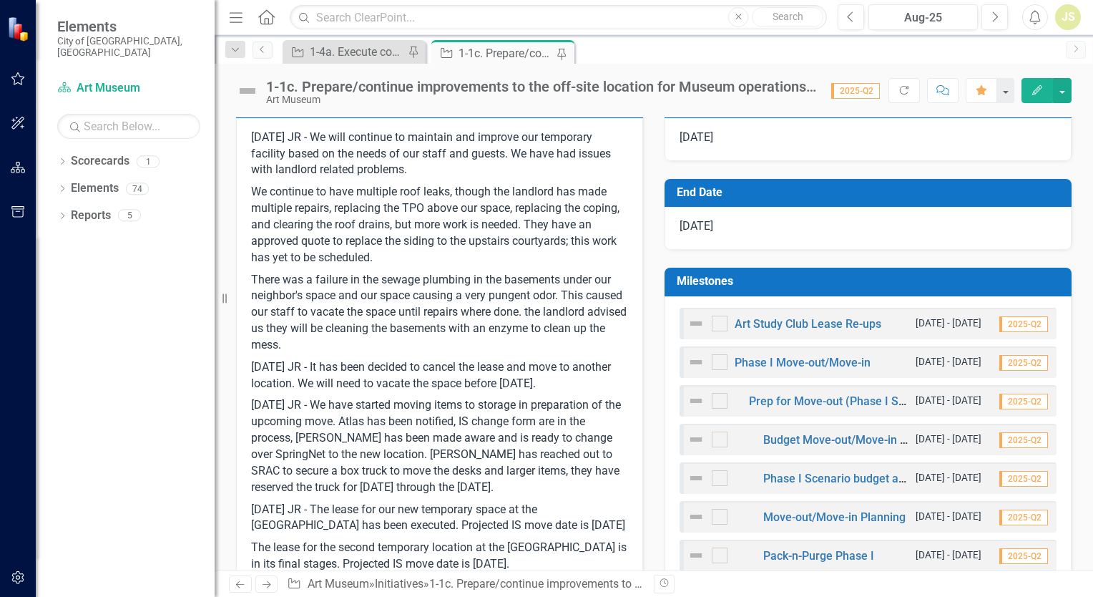
scroll to position [358, 0]
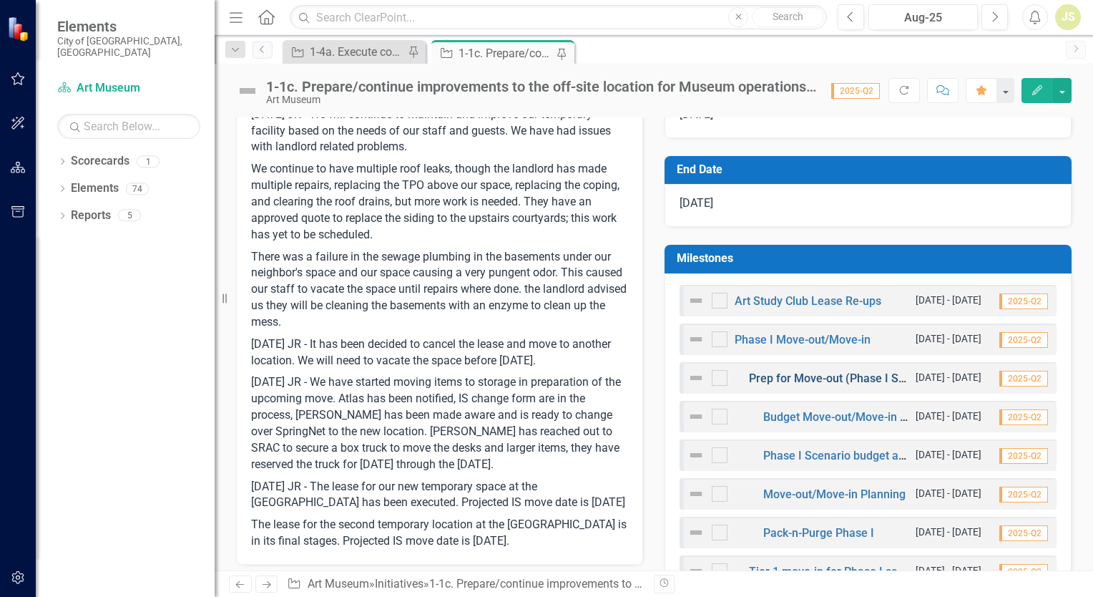
click at [800, 375] on link "Prep for Move-out (Phase I Scenario)" at bounding box center [845, 378] width 192 height 14
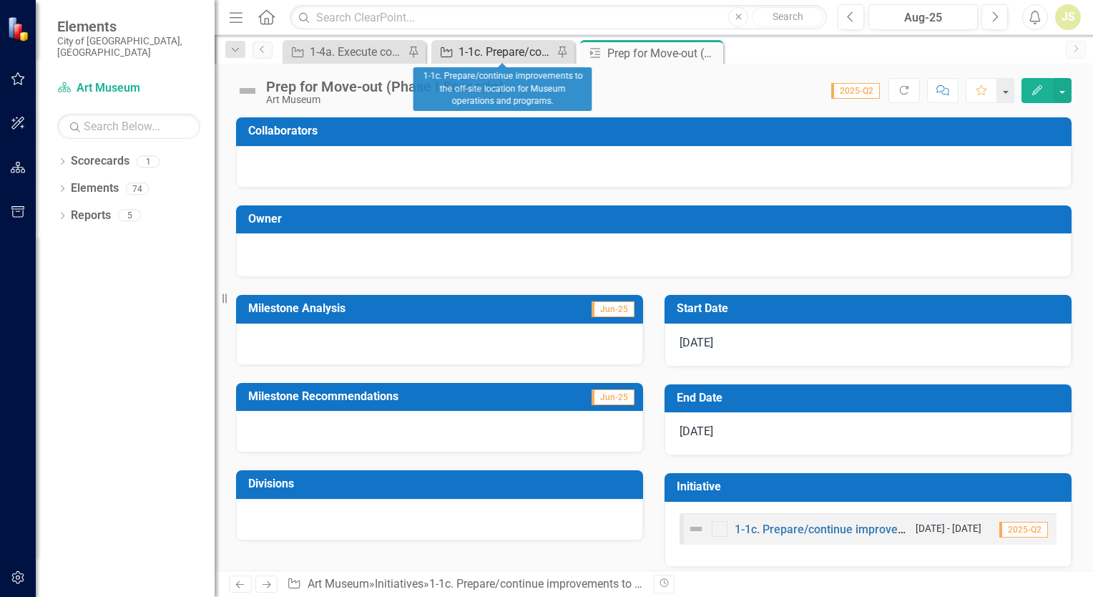
click at [515, 51] on div "1-1c. Prepare/continue improvements to the off-site location for Museum operati…" at bounding box center [505, 52] width 94 height 18
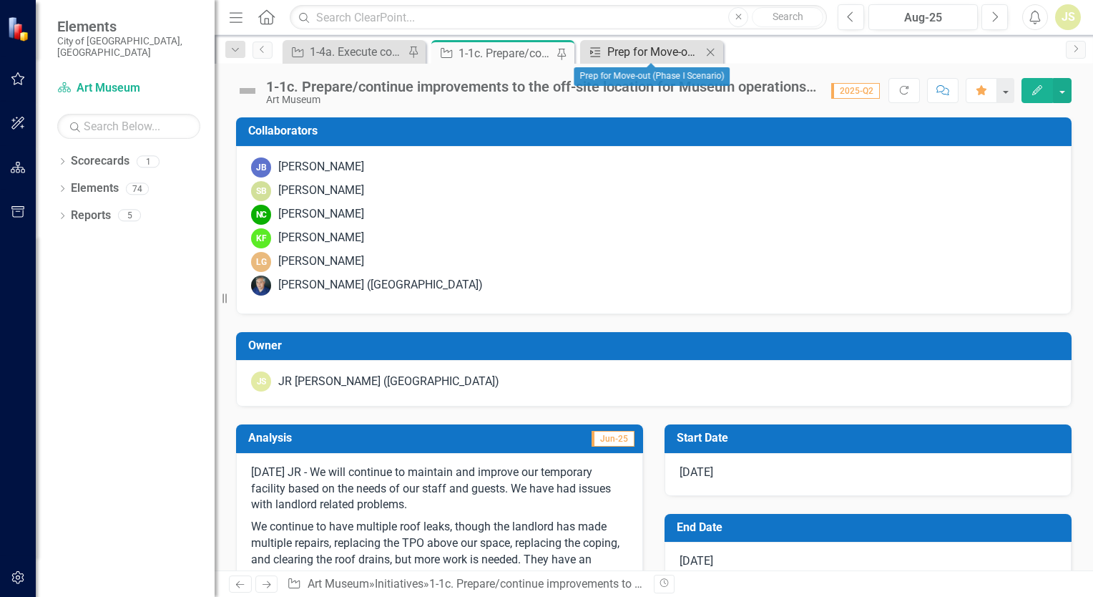
click at [617, 54] on div "Prep for Move-out (Phase I Scenario)" at bounding box center [654, 52] width 94 height 18
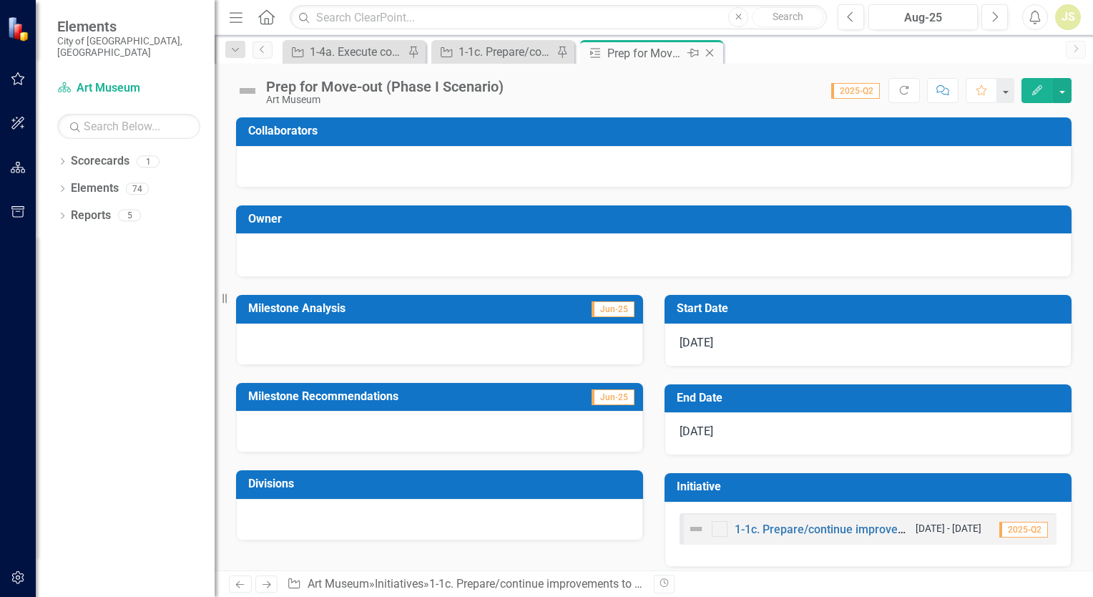
click at [714, 54] on icon "Close" at bounding box center [709, 52] width 14 height 11
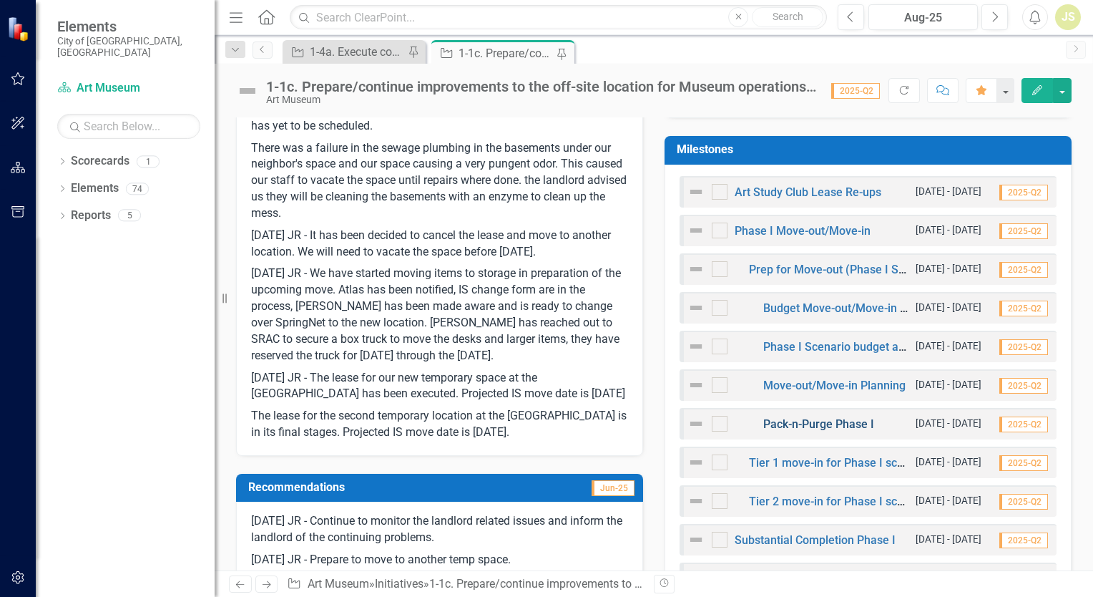
scroll to position [501, 0]
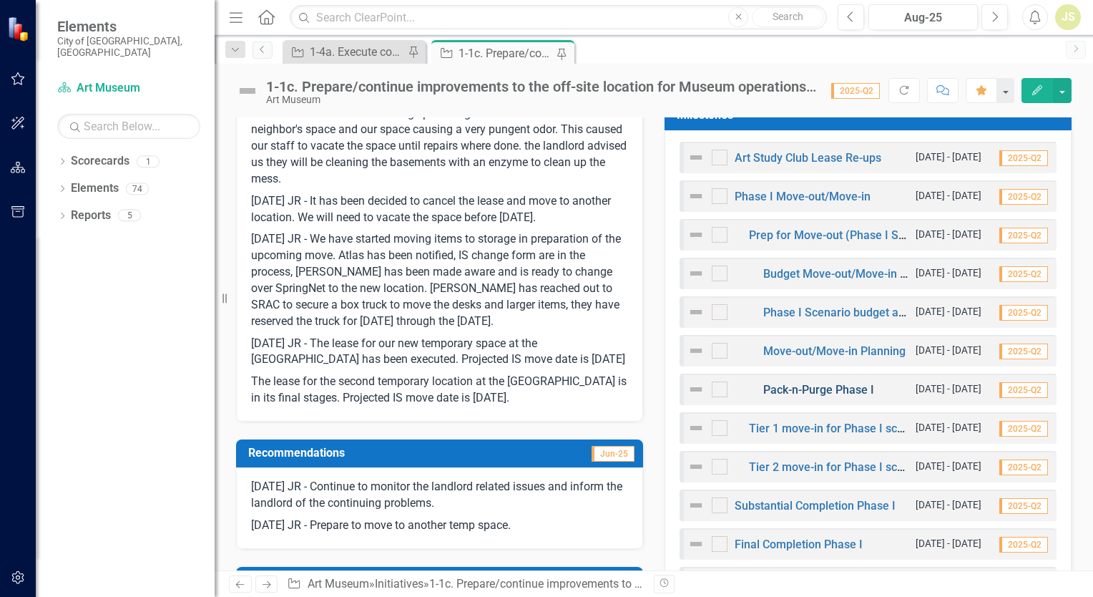
click at [813, 384] on link "Pack-n-Purge Phase I" at bounding box center [818, 390] width 111 height 14
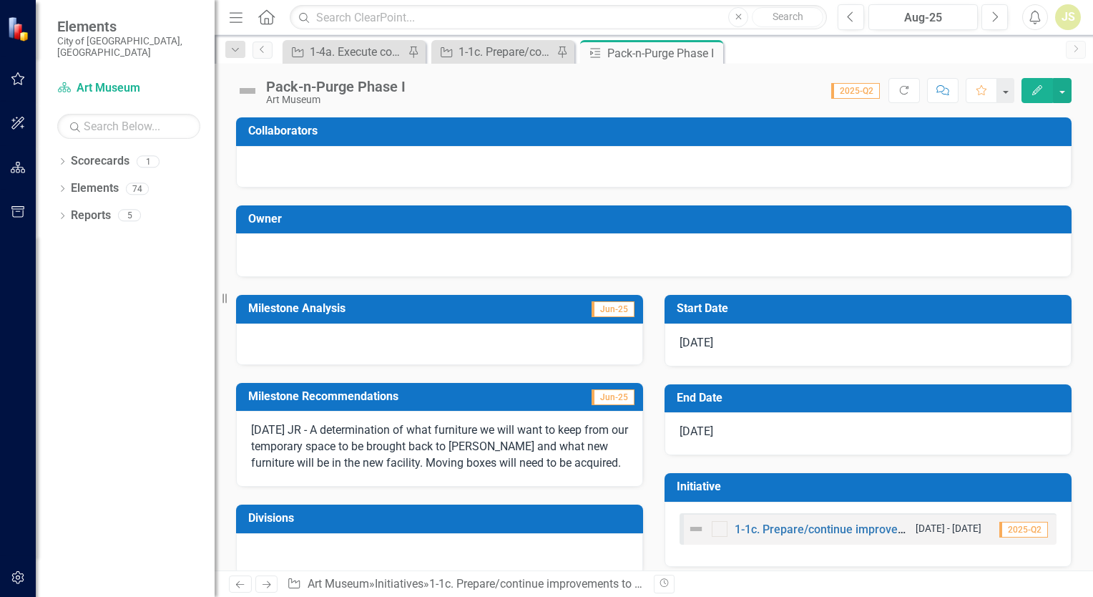
click at [351, 336] on div at bounding box center [439, 343] width 407 height 41
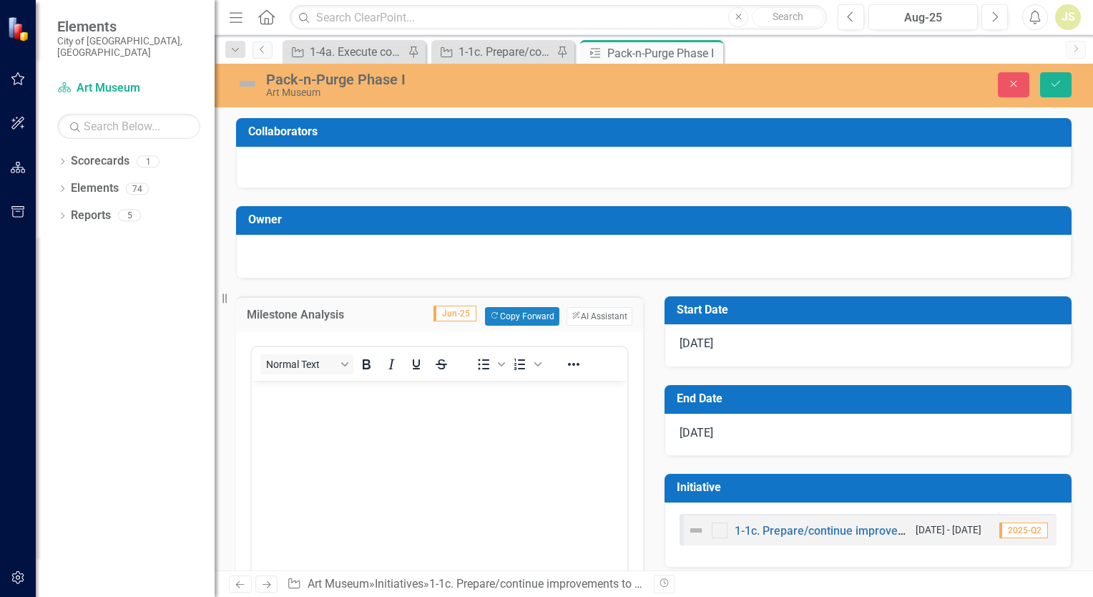
click at [346, 392] on p "Rich Text Area. Press ALT-0 for help." at bounding box center [439, 391] width 368 height 17
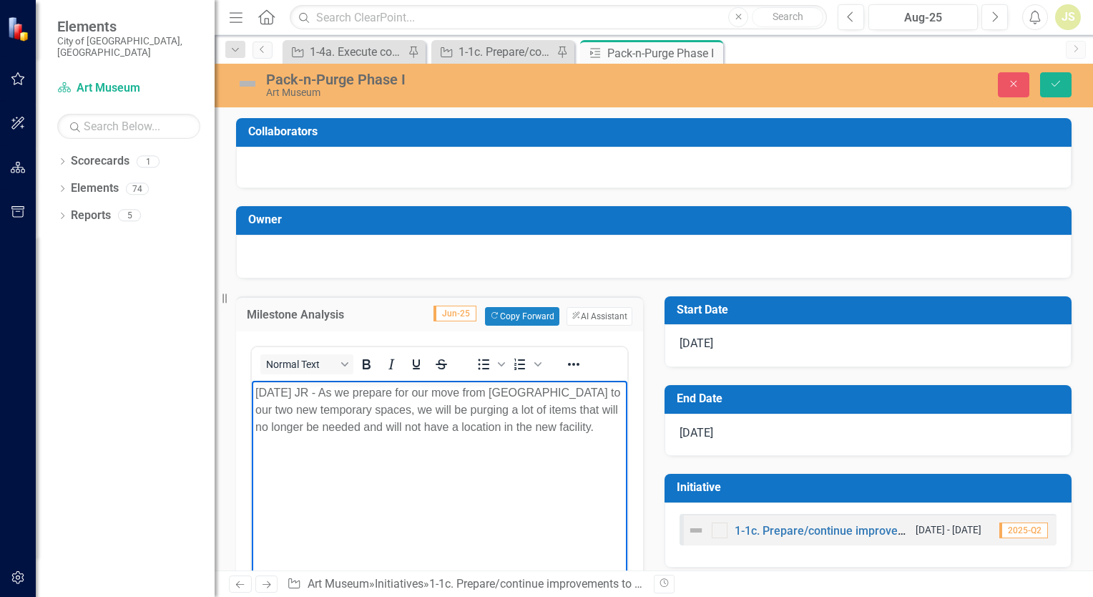
click at [588, 428] on p "9/26/25 JR - As we prepare for our move from 431 Jefferson to our two new tempo…" at bounding box center [439, 408] width 368 height 51
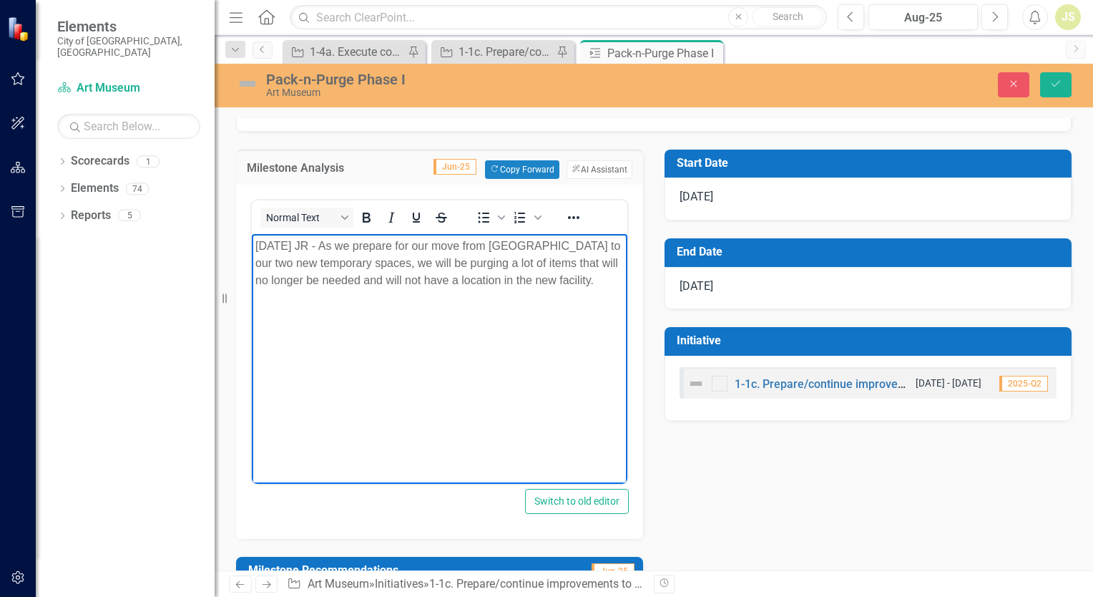
scroll to position [143, 0]
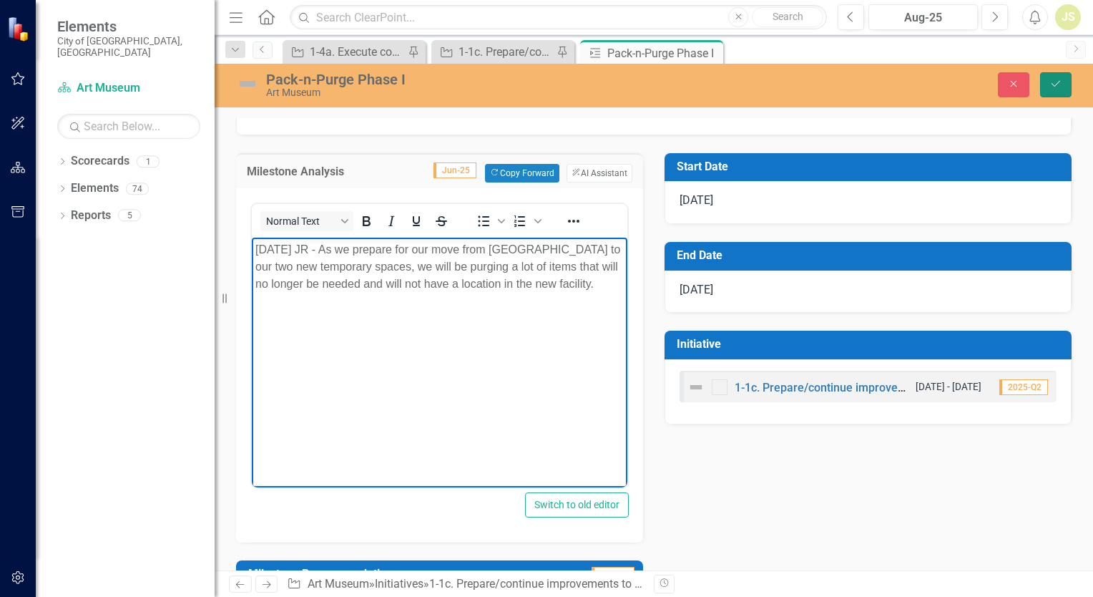
click at [1056, 87] on icon "Save" at bounding box center [1055, 84] width 13 height 10
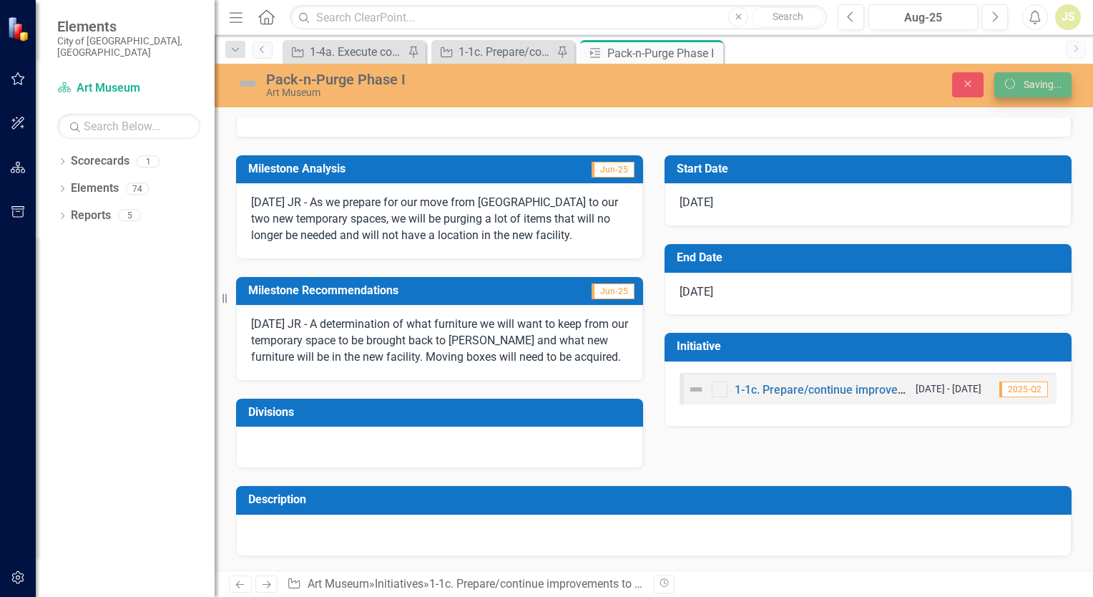
scroll to position [139, 0]
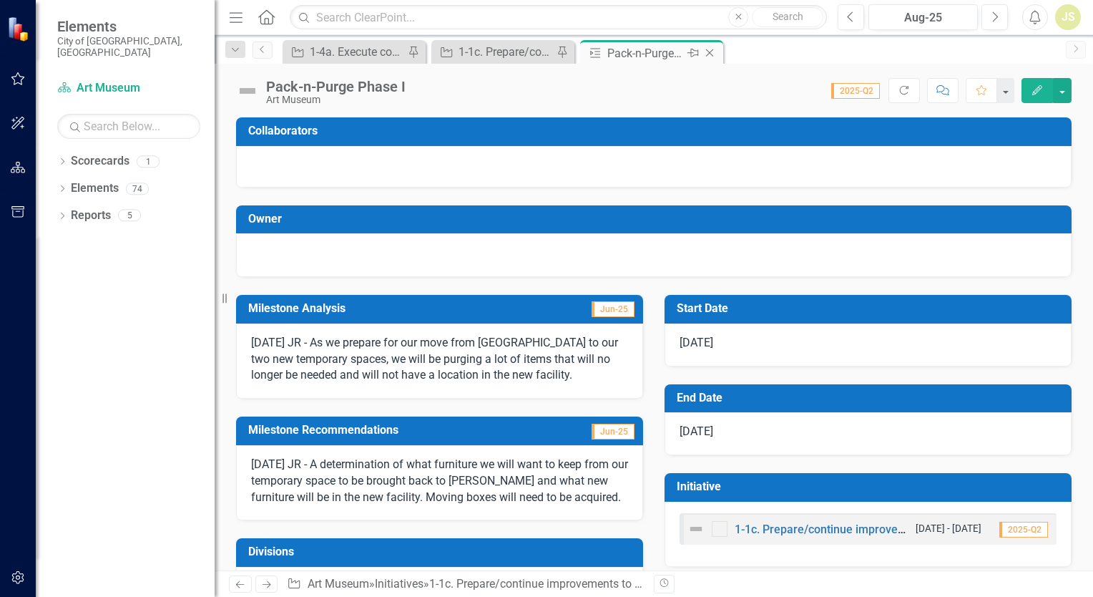
click at [710, 52] on icon at bounding box center [710, 53] width 8 height 8
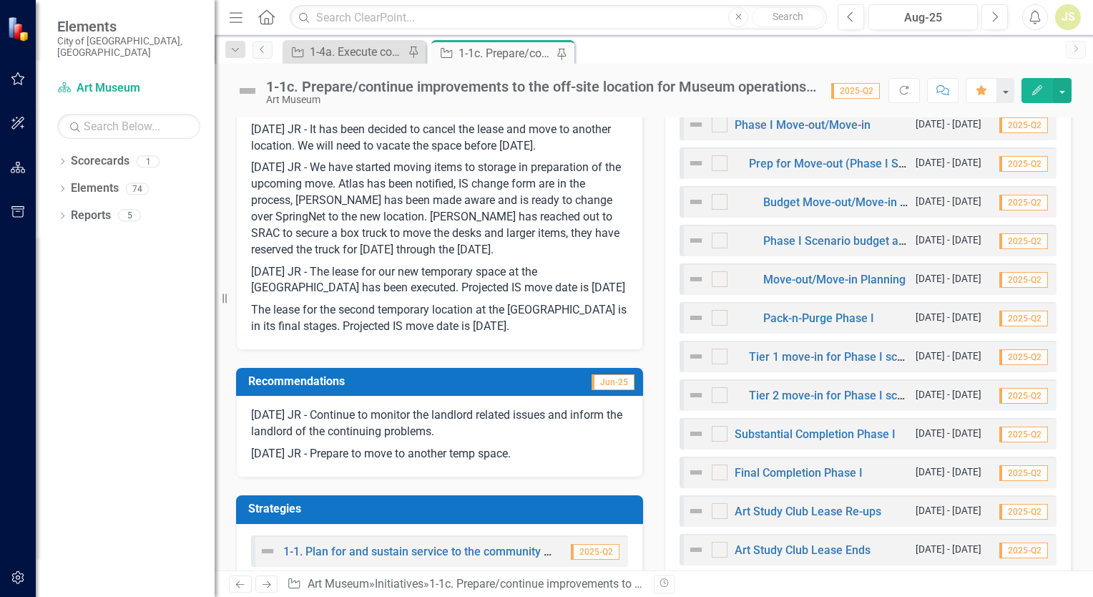
scroll to position [644, 0]
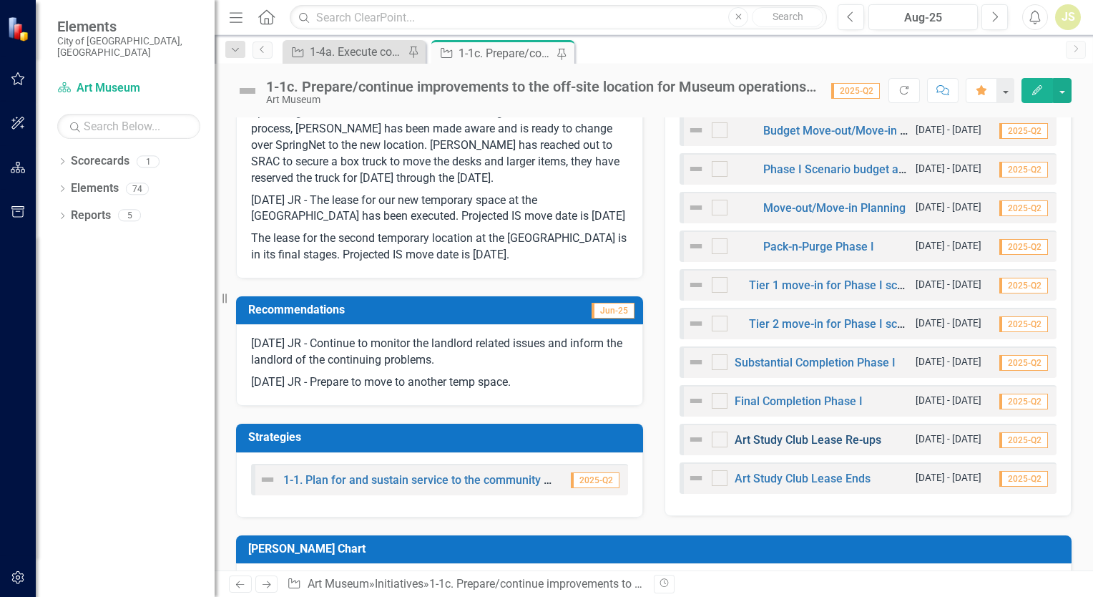
click at [808, 442] on link "Art Study Club Lease Re-ups" at bounding box center [808, 440] width 147 height 14
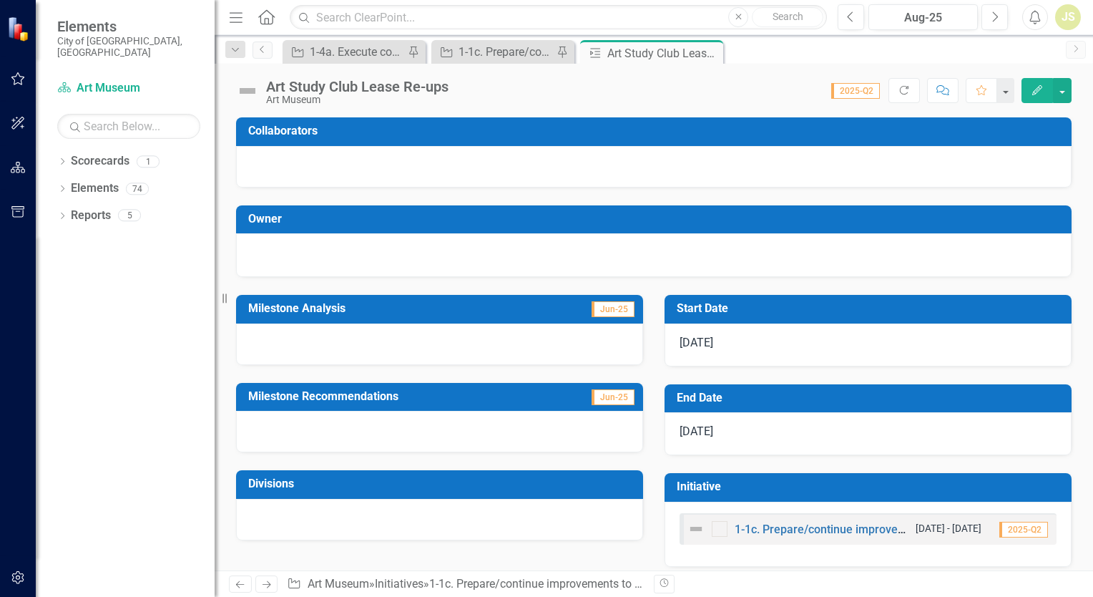
click at [318, 333] on div at bounding box center [439, 343] width 407 height 41
click at [317, 338] on div at bounding box center [439, 343] width 407 height 41
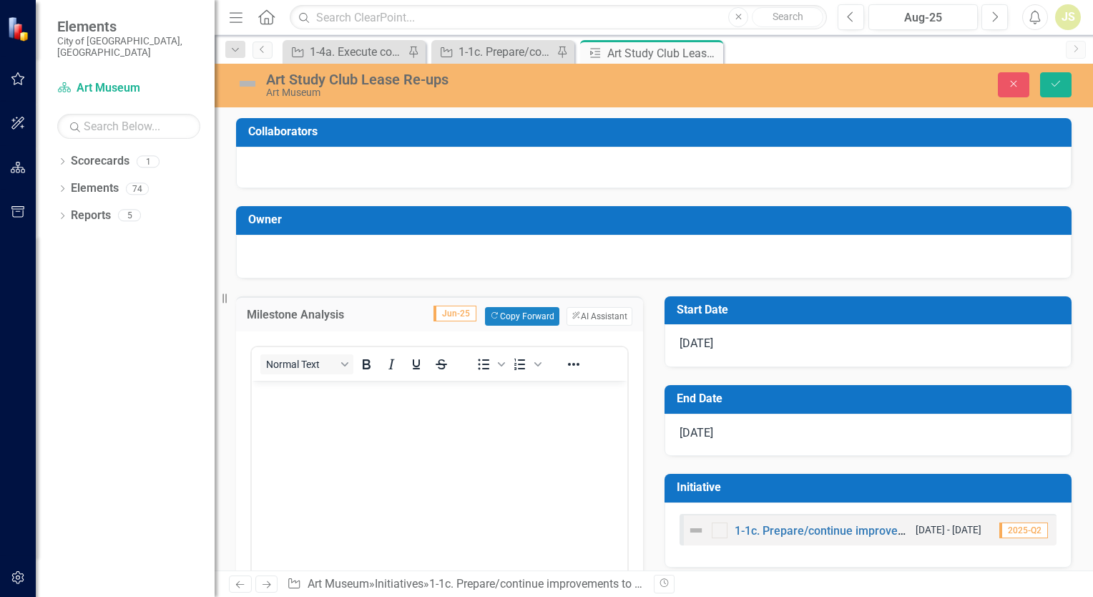
click at [321, 402] on body "Rich Text Area. Press ALT-0 for help." at bounding box center [440, 487] width 376 height 215
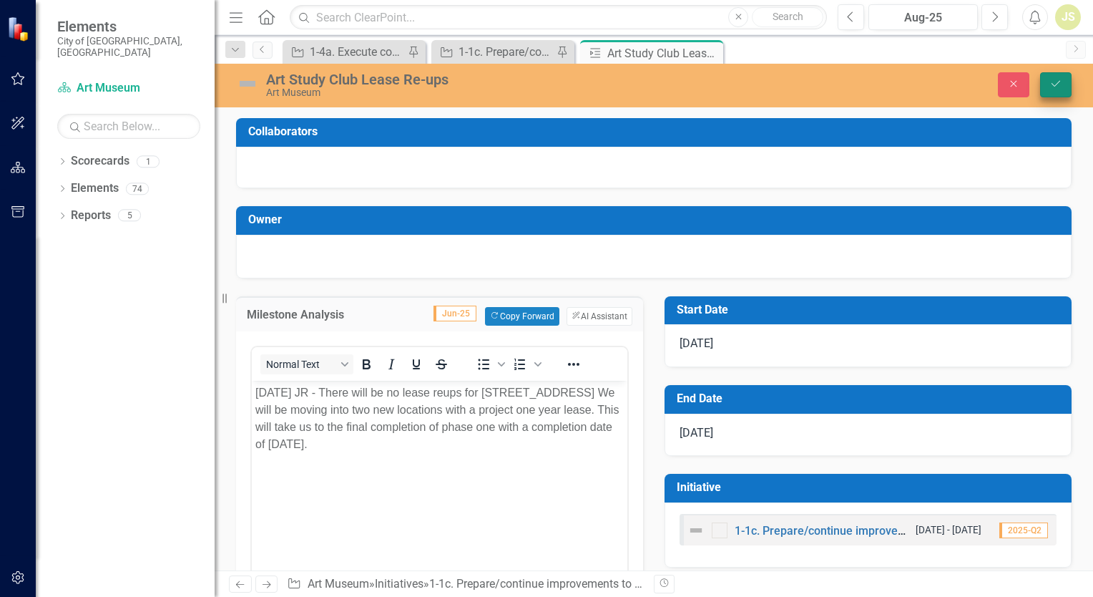
click at [1051, 80] on icon "Save" at bounding box center [1055, 84] width 13 height 10
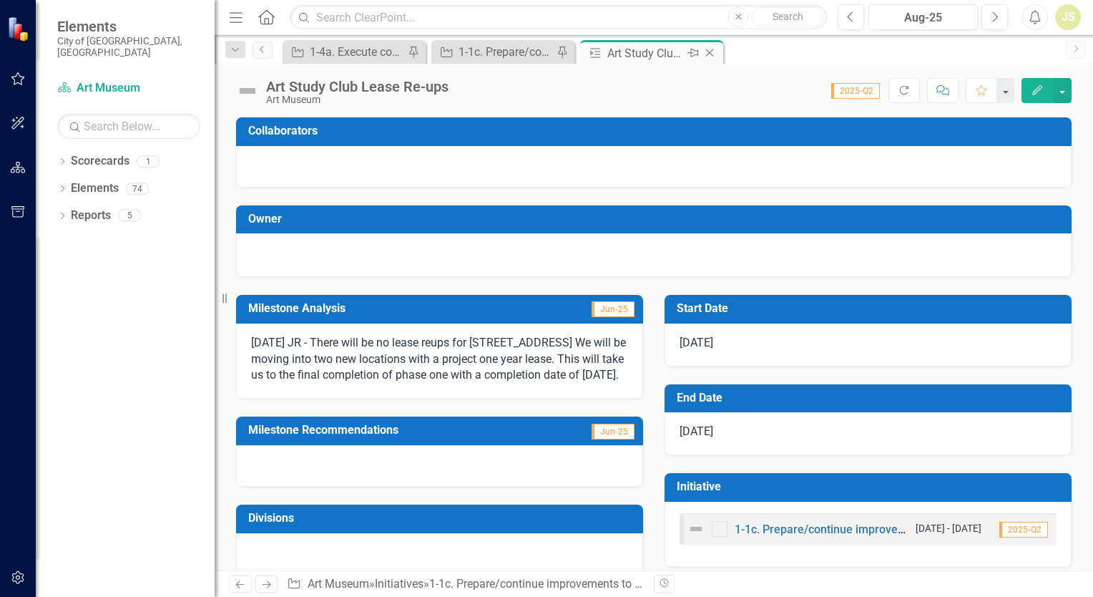
click at [710, 50] on icon "Close" at bounding box center [709, 52] width 14 height 11
